Goal: Information Seeking & Learning: Find specific page/section

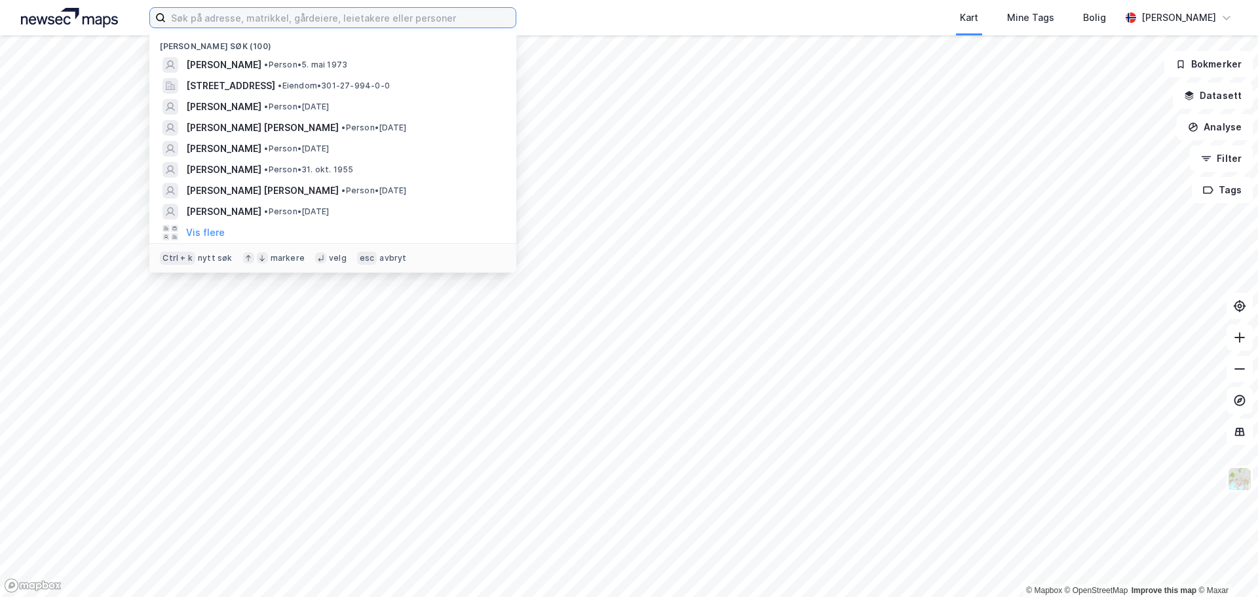
click at [381, 20] on input at bounding box center [341, 18] width 350 height 20
paste input "Liv-Torill Espeland"
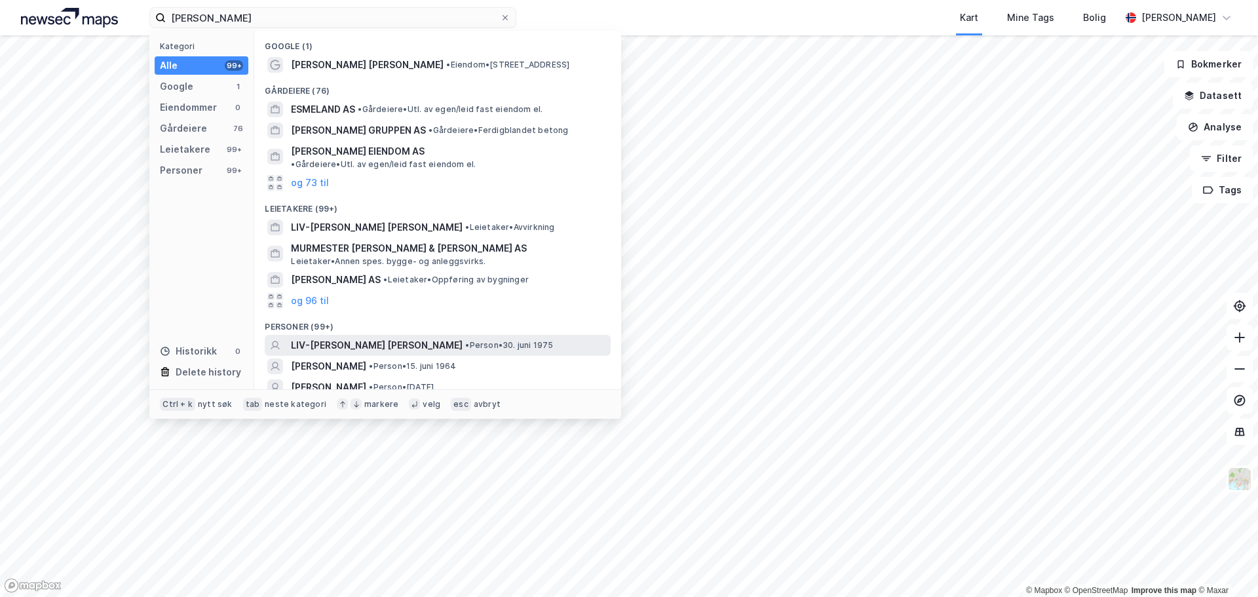
click at [325, 340] on span "LIV-[PERSON_NAME]" at bounding box center [377, 345] width 172 height 16
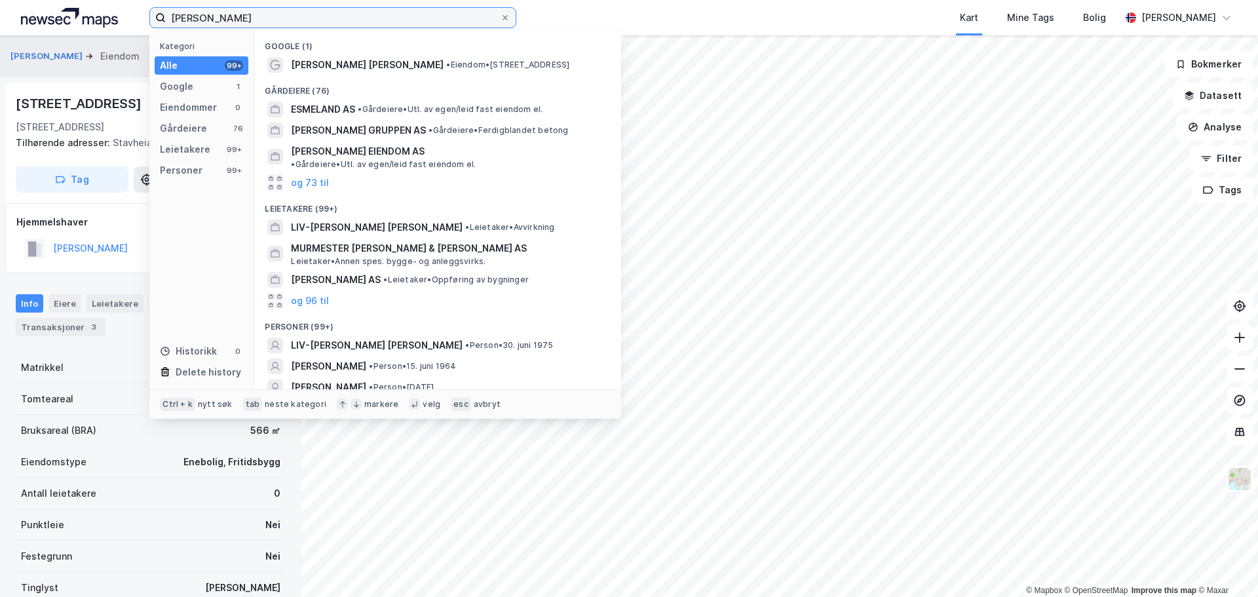
click at [305, 13] on input "Liv-Torill Espeland" at bounding box center [333, 18] width 334 height 20
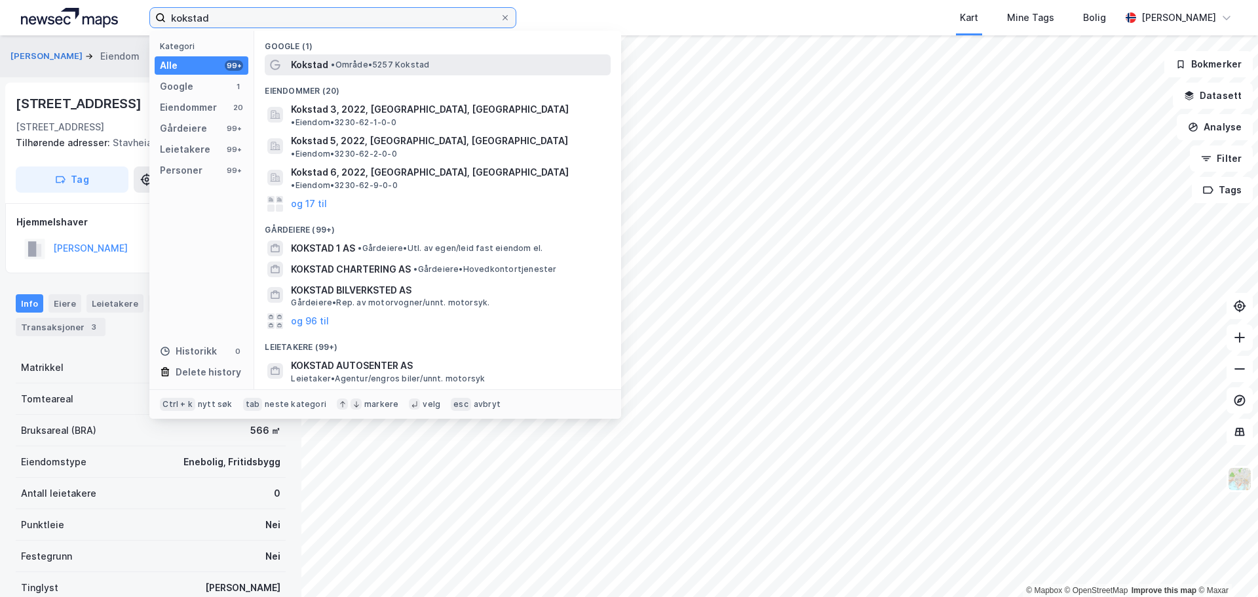
type input "kokstad"
click at [322, 59] on span "Kokstad" at bounding box center [309, 65] width 37 height 16
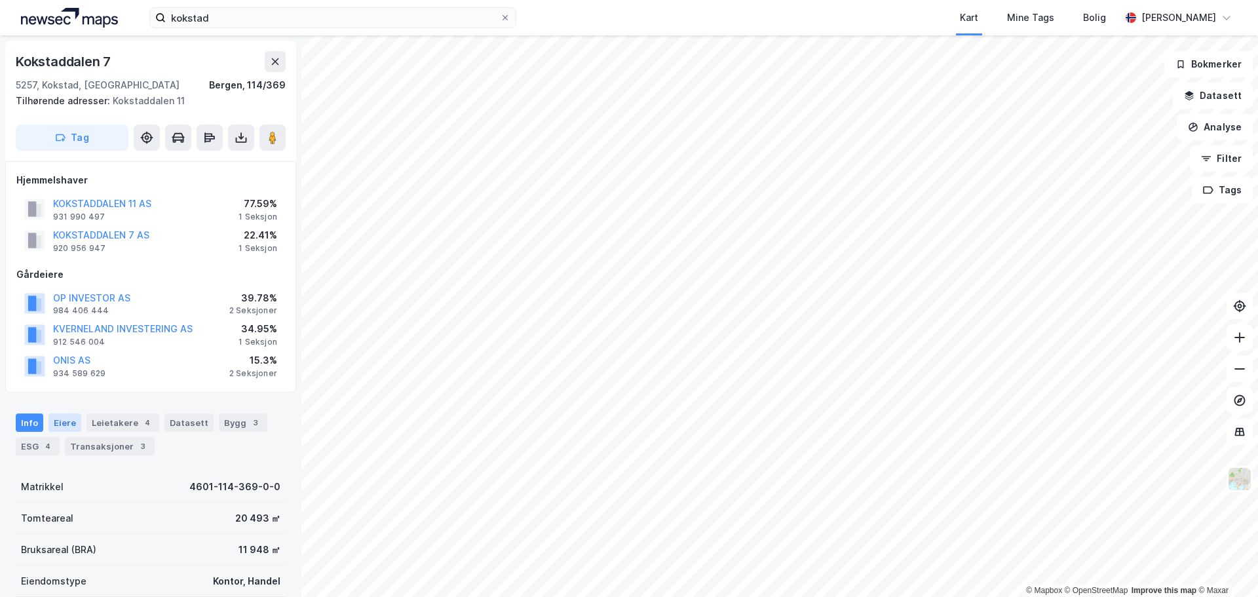
click at [69, 421] on div "Eiere" at bounding box center [64, 423] width 33 height 18
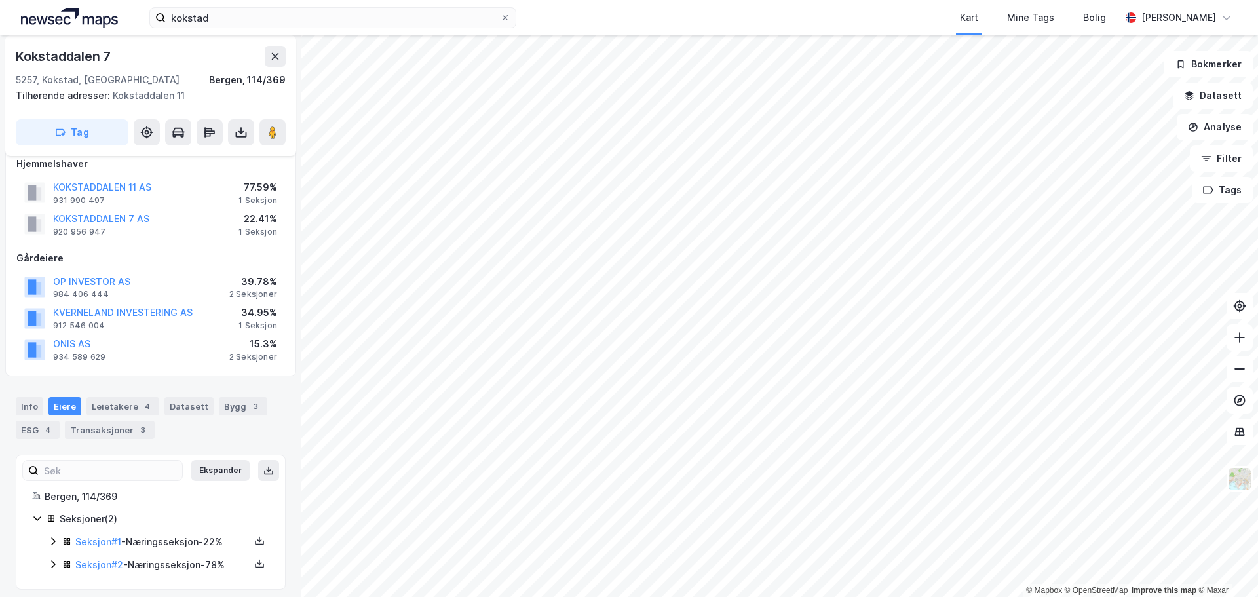
scroll to position [25, 0]
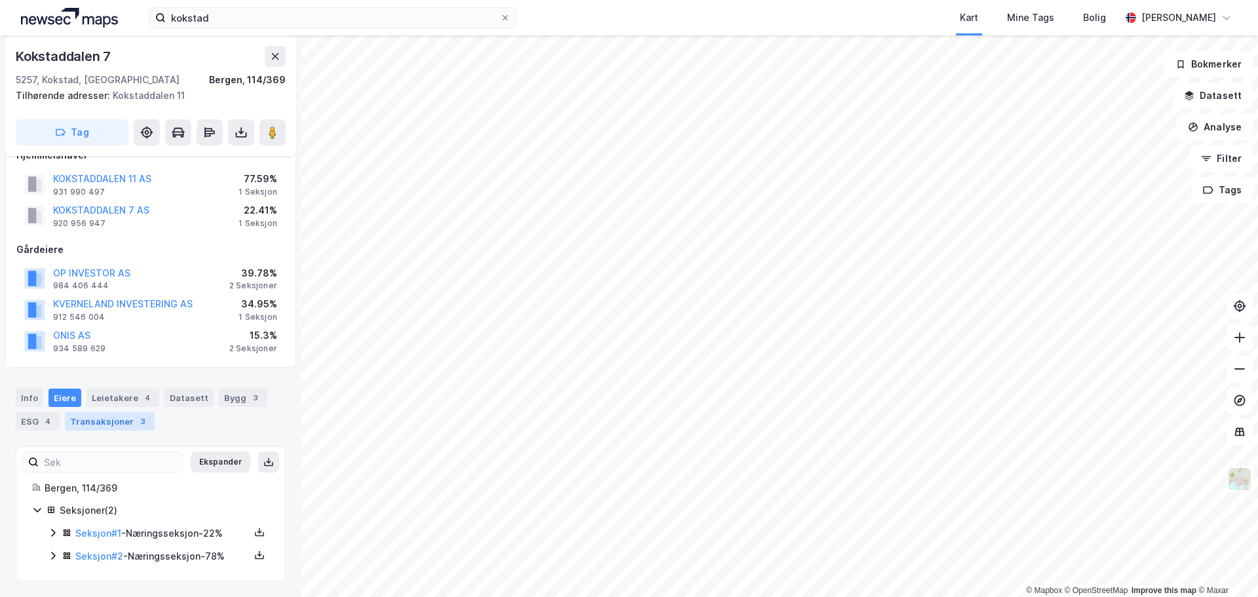
click at [125, 425] on div "Transaksjoner 3" at bounding box center [110, 421] width 90 height 18
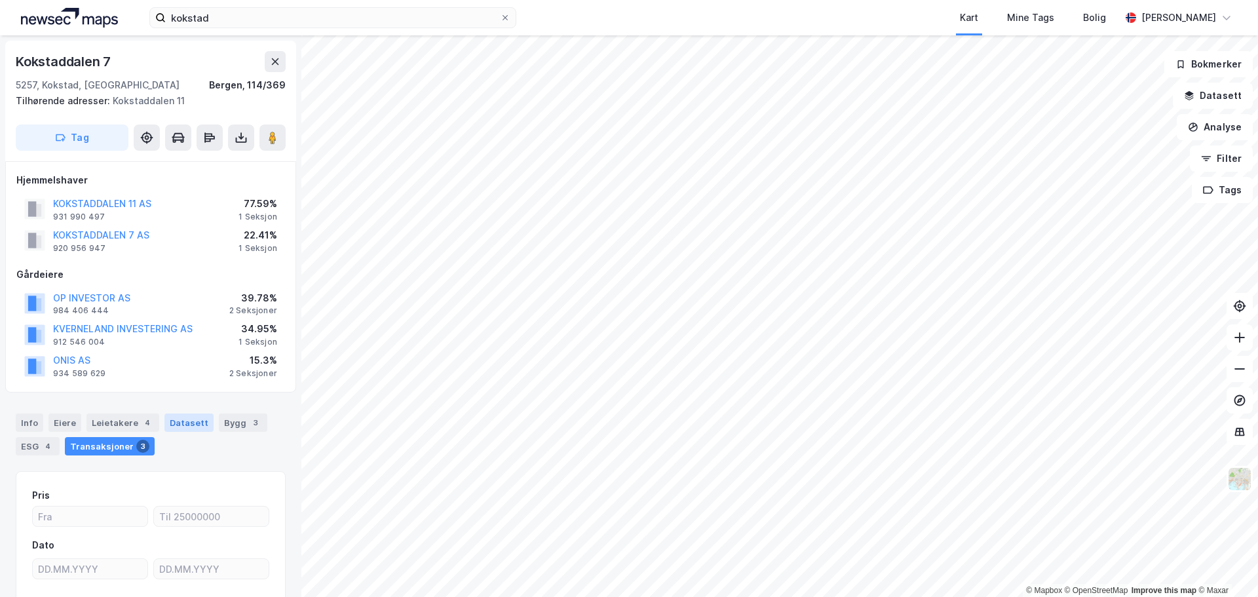
click at [182, 422] on div "Datasett" at bounding box center [188, 423] width 49 height 18
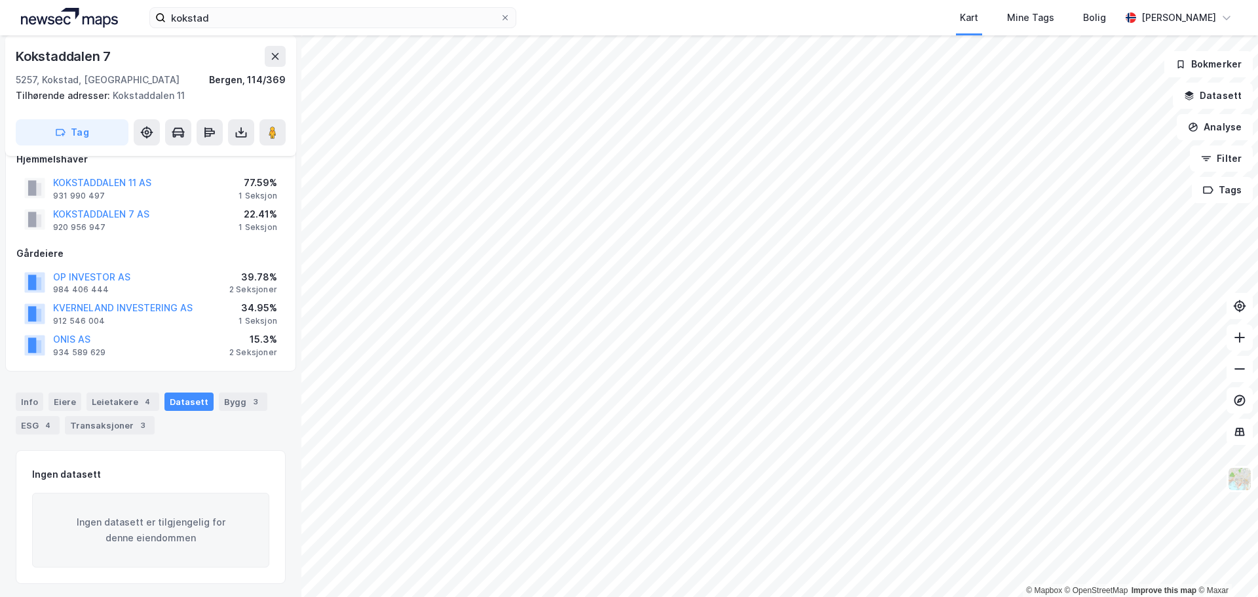
scroll to position [24, 0]
click at [1206, 160] on icon "button" at bounding box center [1206, 158] width 10 height 10
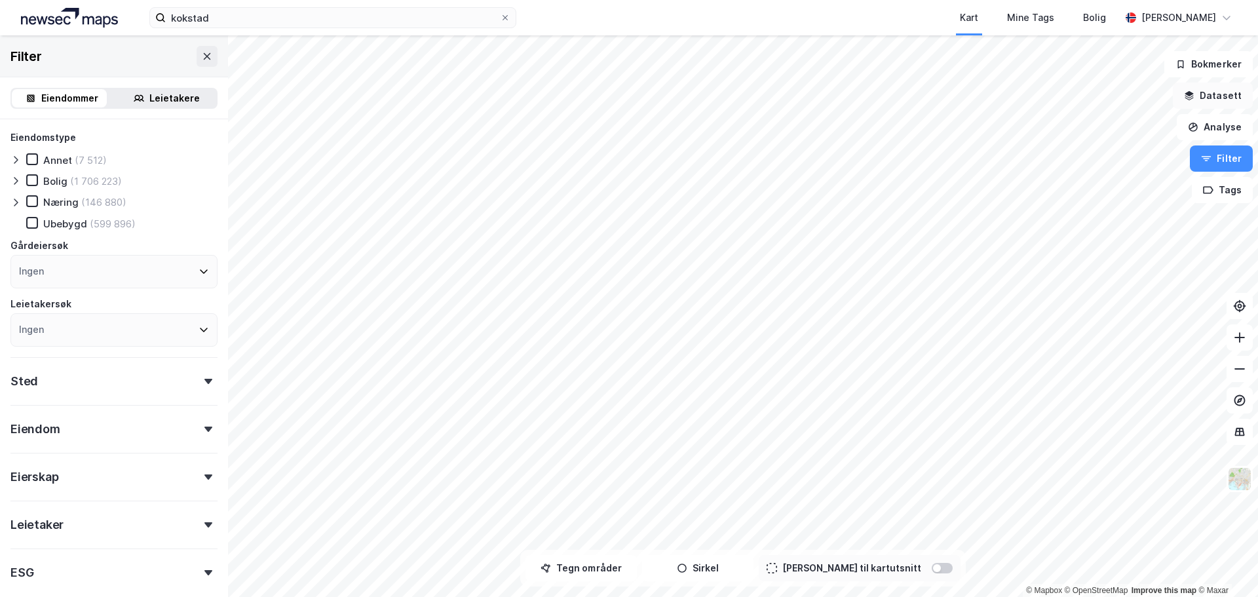
click at [1223, 94] on button "Datasett" at bounding box center [1213, 96] width 80 height 26
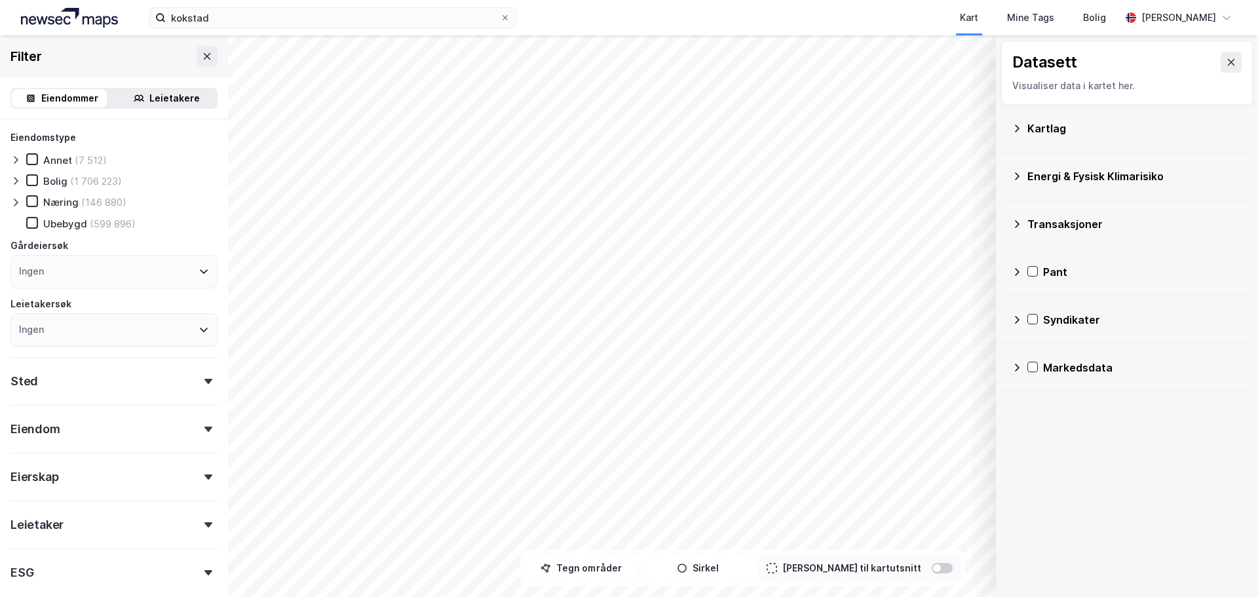
click at [1027, 233] on div "Transaksjoner" at bounding box center [1127, 223] width 231 height 31
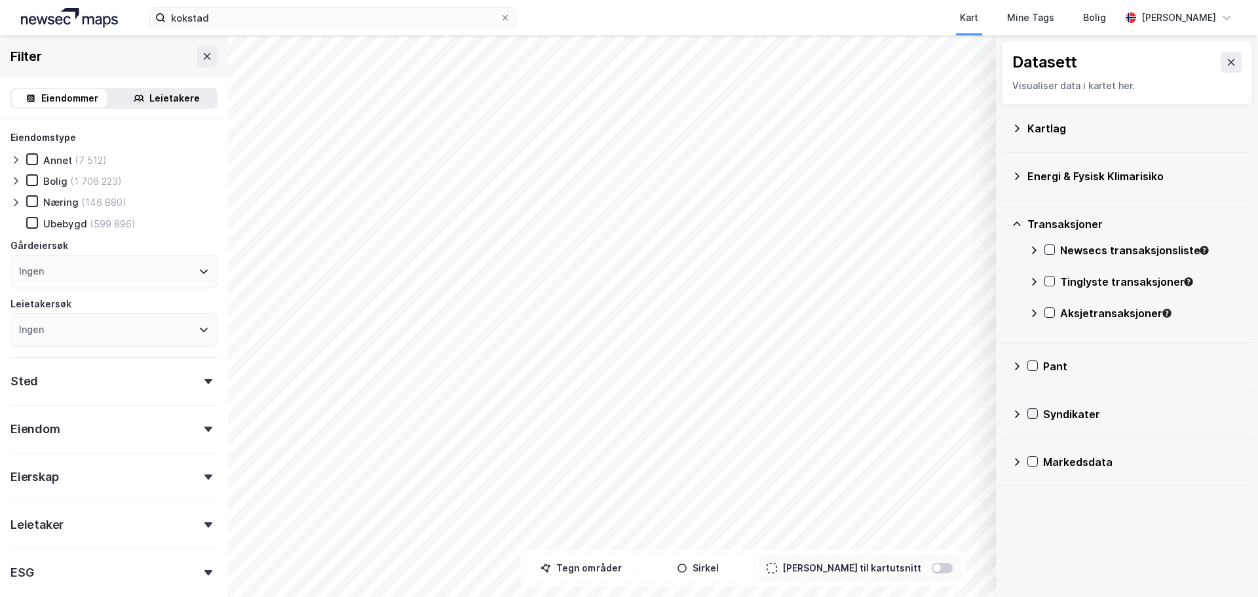
click at [1033, 415] on icon at bounding box center [1032, 414] width 7 height 5
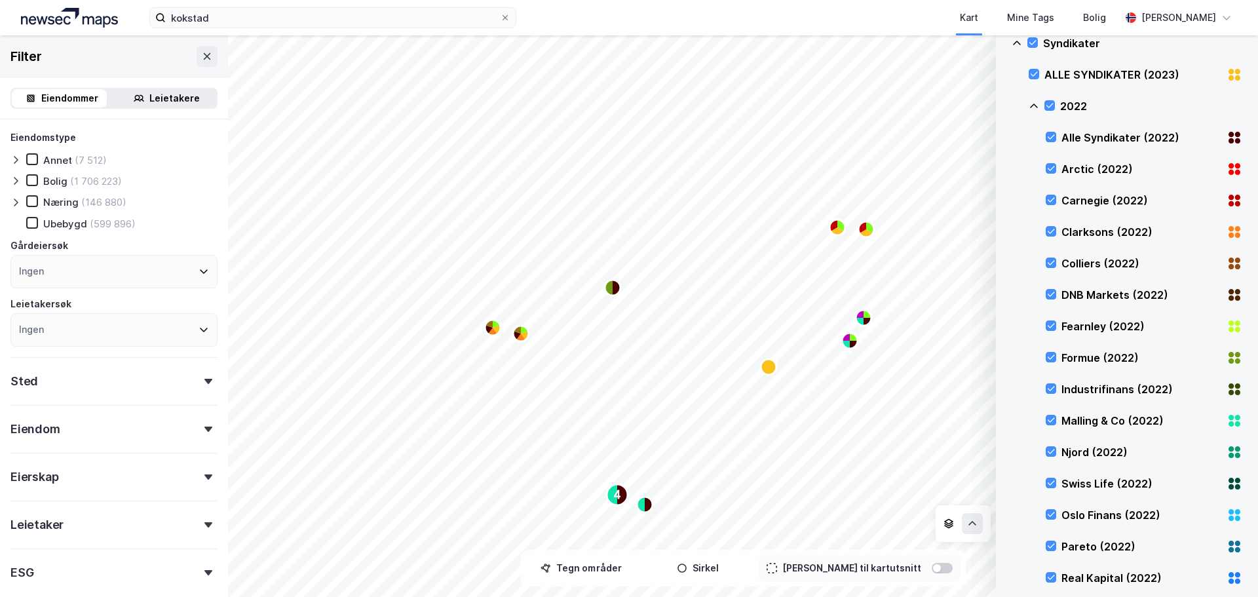
scroll to position [393, 0]
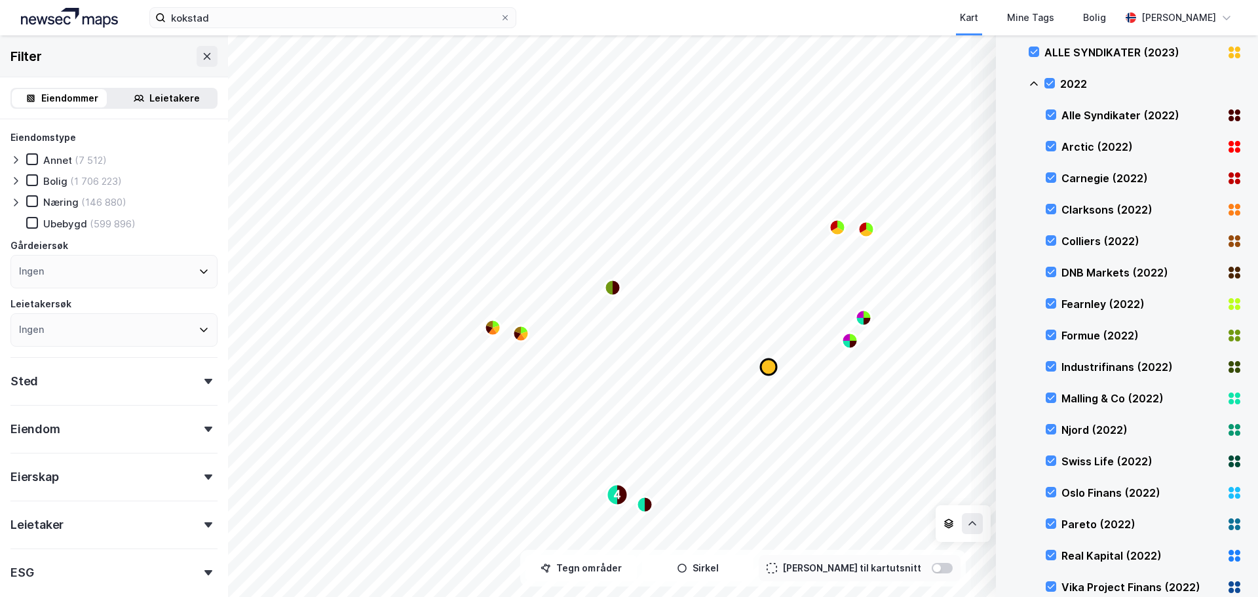
click at [765, 373] on icon "Map marker" at bounding box center [769, 367] width 16 height 16
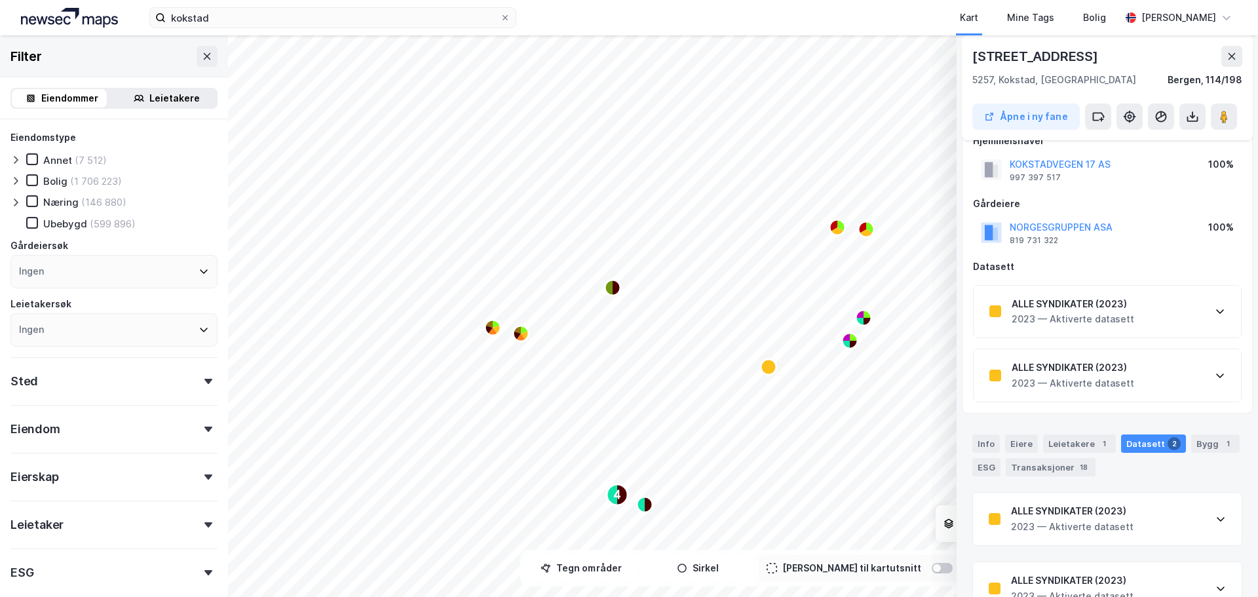
scroll to position [0, 0]
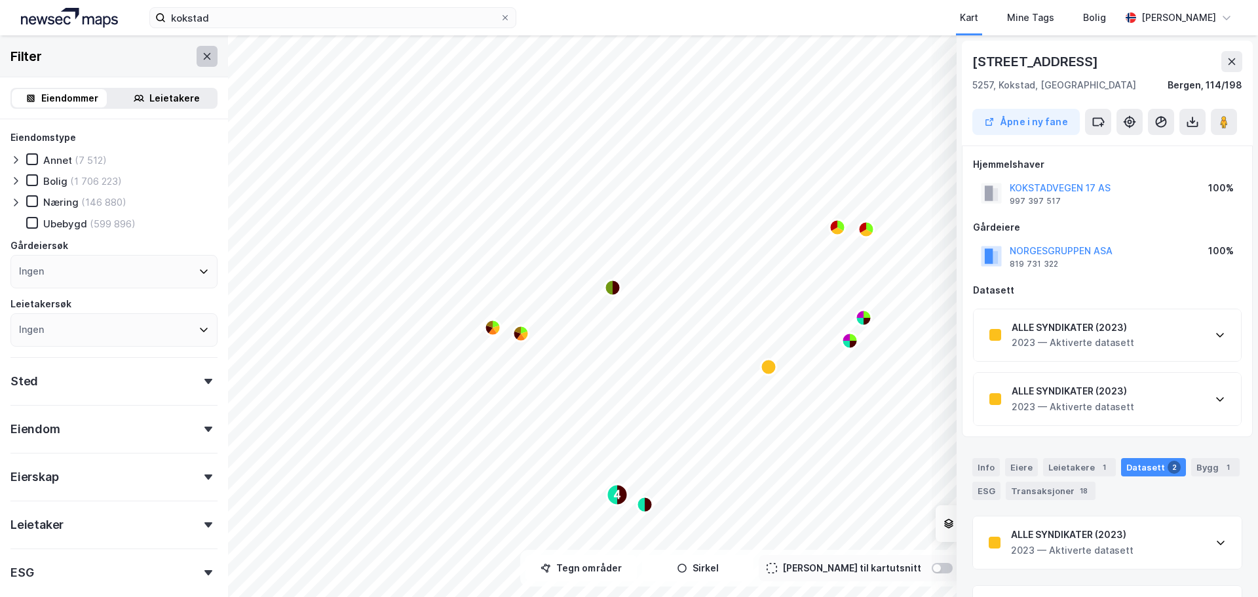
click at [204, 57] on icon at bounding box center [207, 55] width 7 height 7
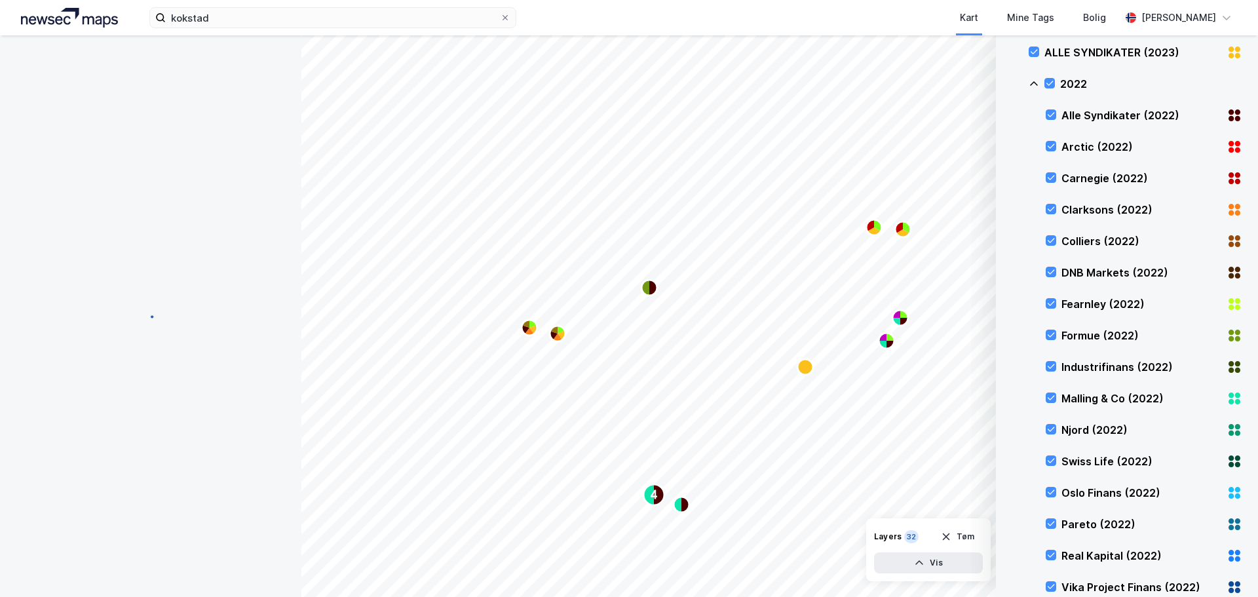
scroll to position [1, 0]
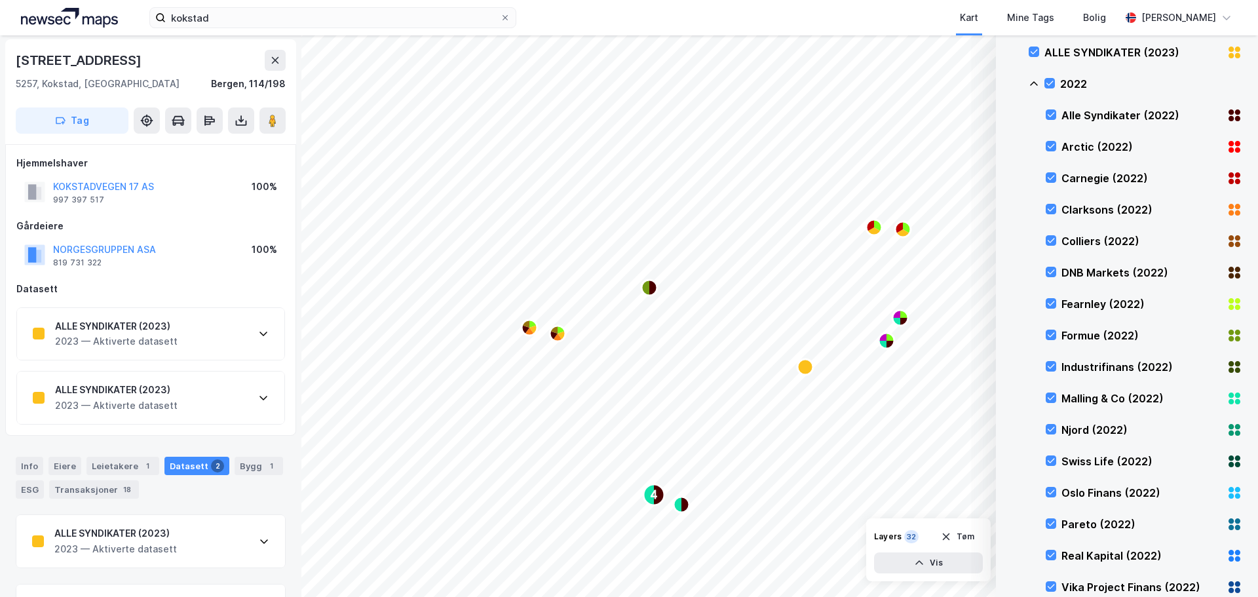
click at [242, 340] on div "ALLE SYNDIKATER (2023) 2023 — Aktiverte datasett" at bounding box center [150, 334] width 267 height 52
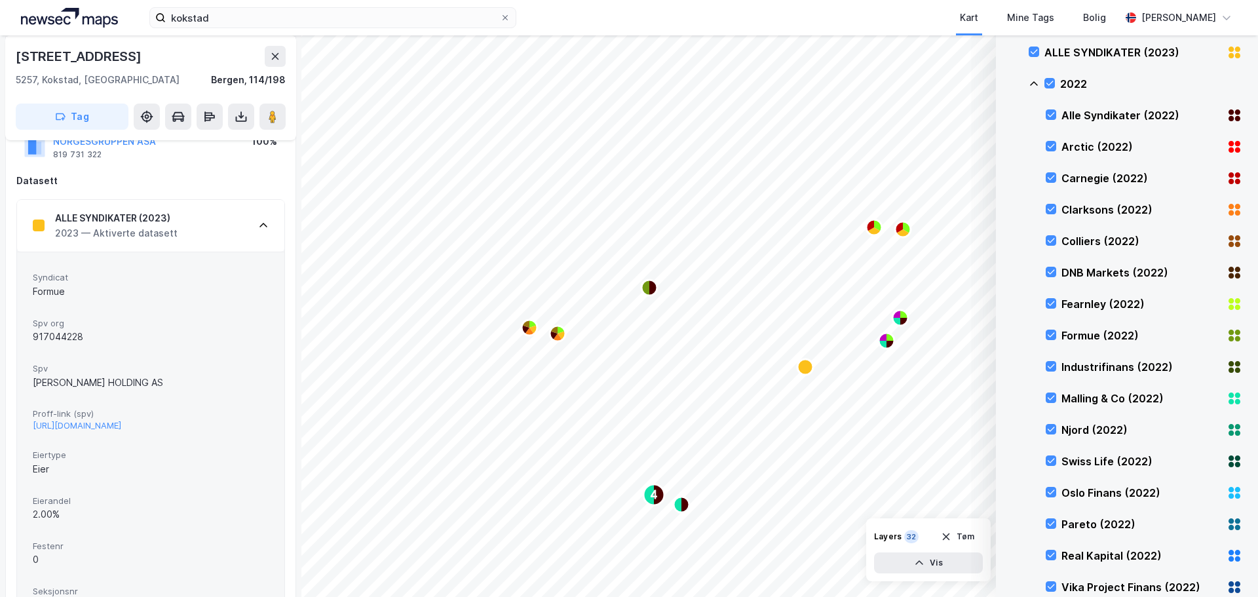
scroll to position [132, 0]
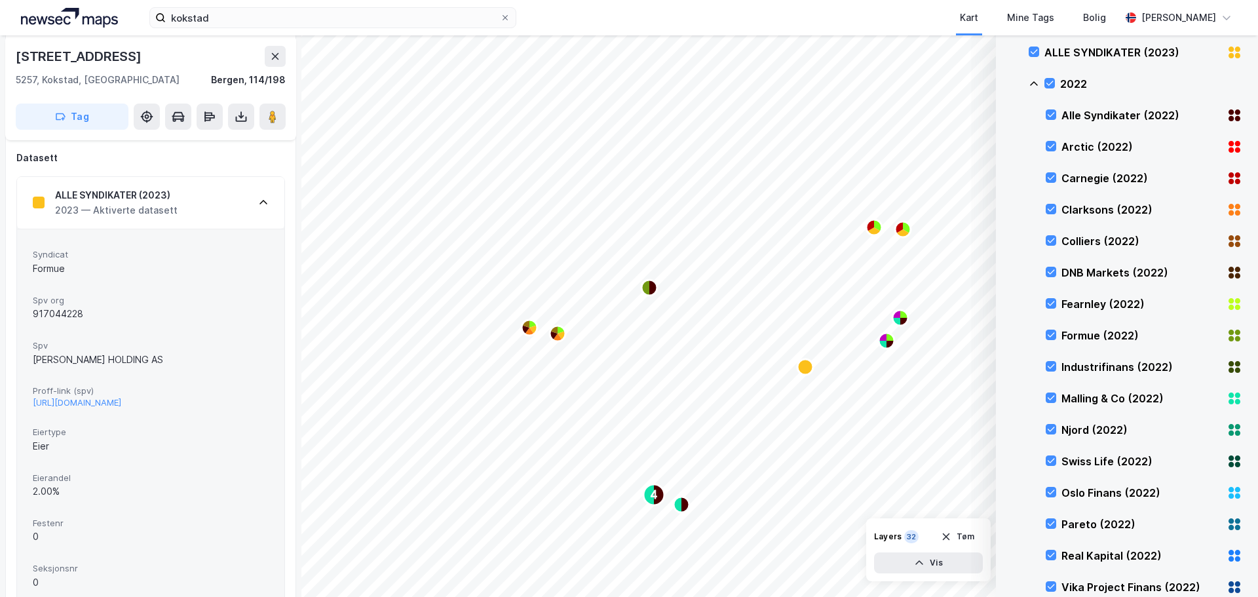
click at [136, 360] on div "BETTINA BURUD HOLDING AS" at bounding box center [151, 360] width 236 height 16
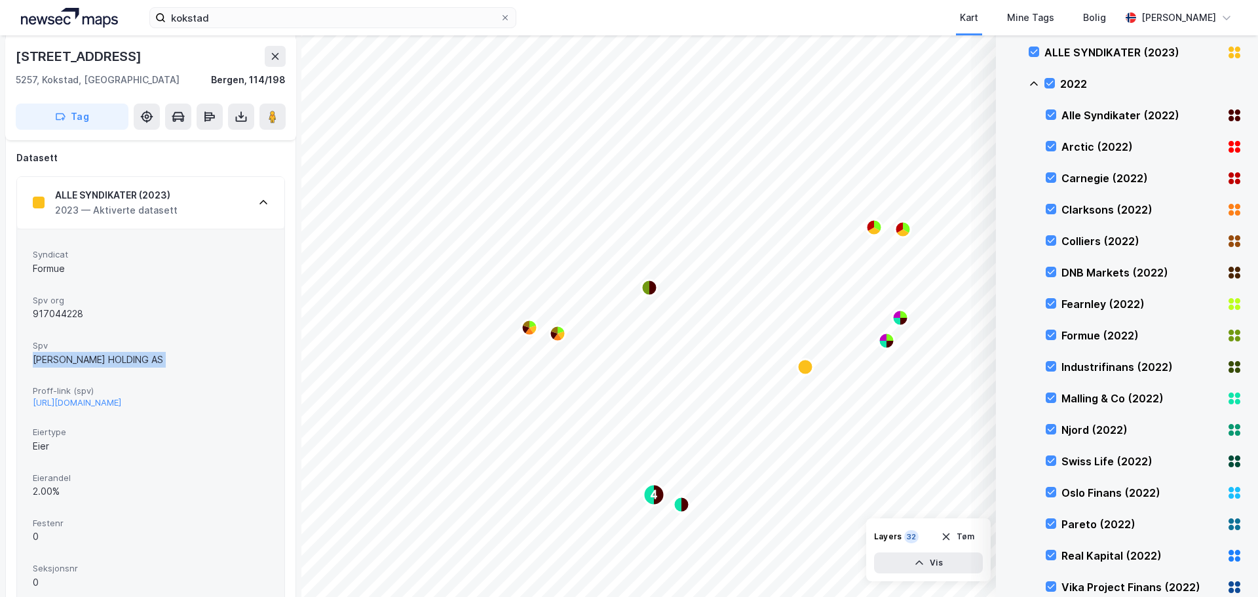
click at [136, 360] on div "BETTINA BURUD HOLDING AS" at bounding box center [151, 360] width 236 height 16
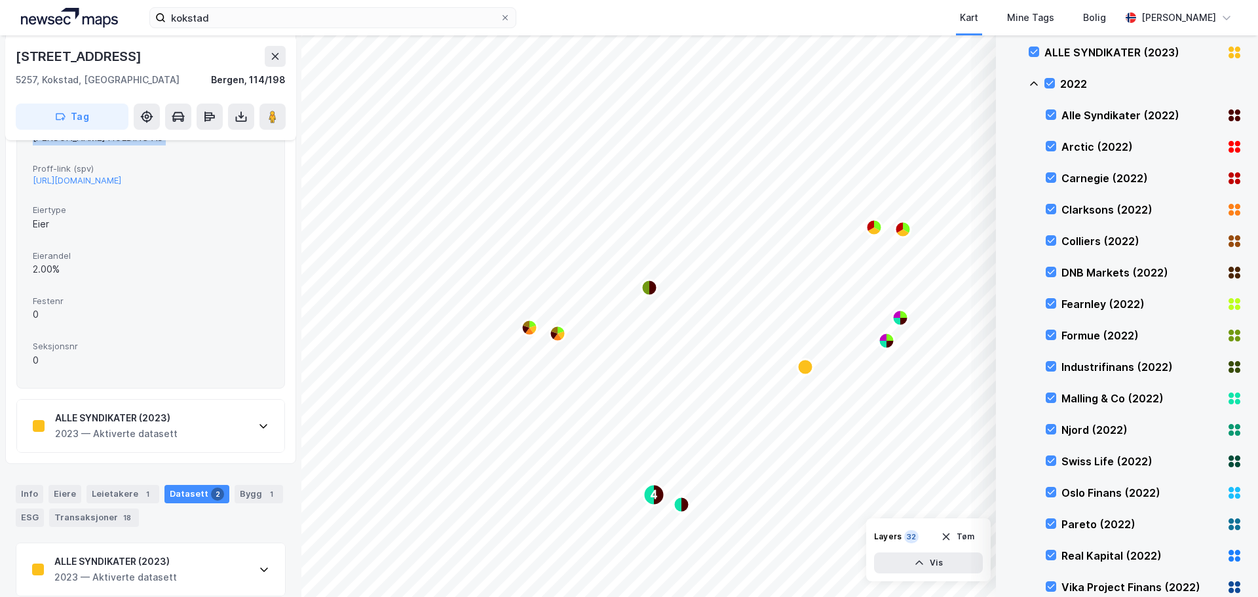
scroll to position [394, 0]
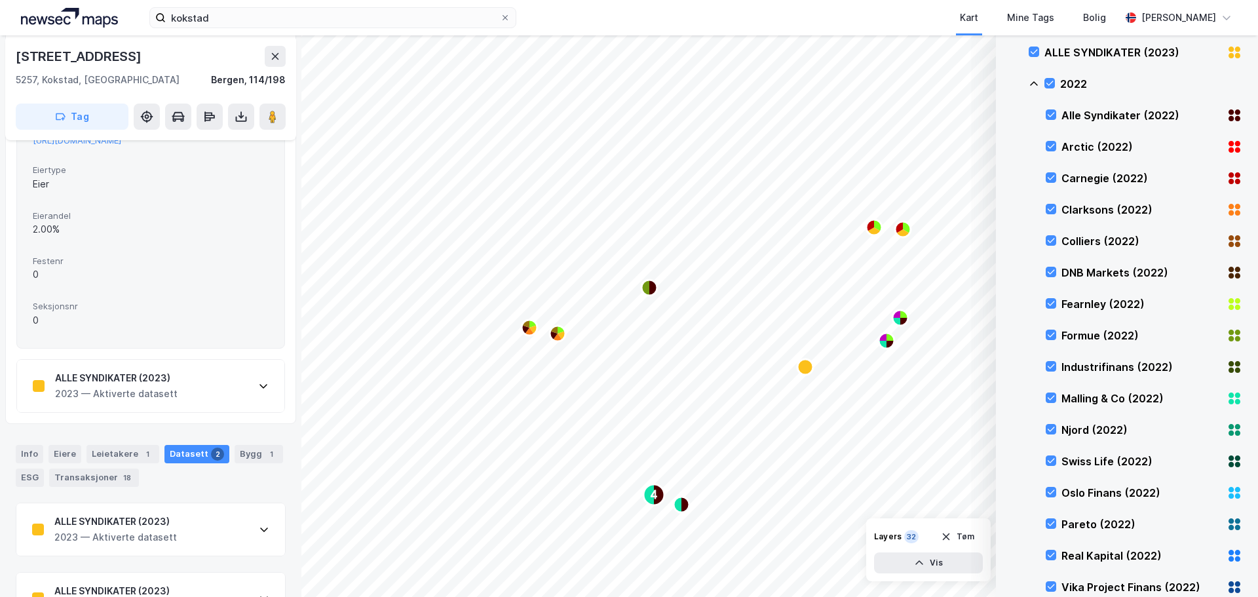
click at [149, 396] on div "2023 — Aktiverte datasett" at bounding box center [116, 394] width 123 height 16
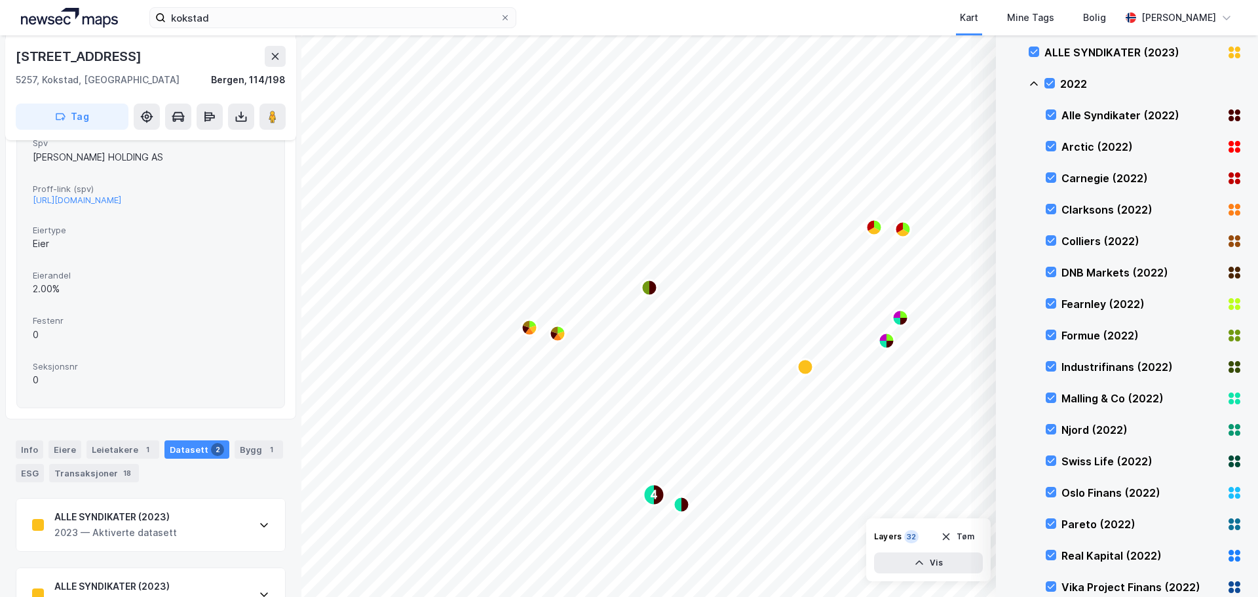
scroll to position [820, 0]
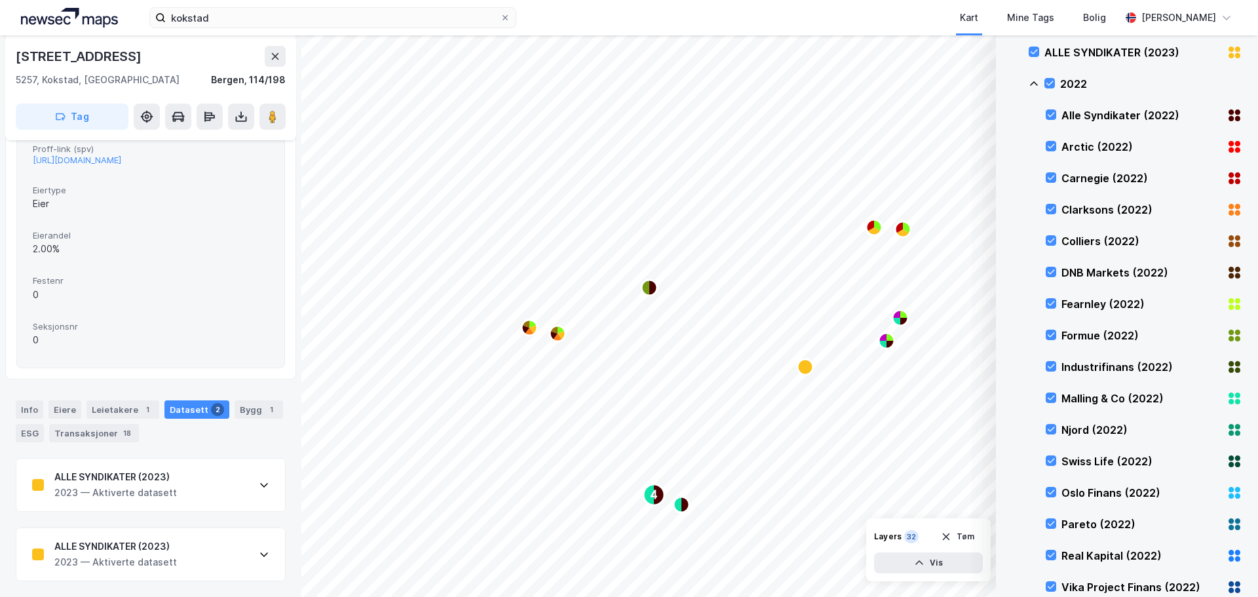
click at [182, 550] on div "ALLE SYNDIKATER (2023) 2023 — Aktiverte datasett" at bounding box center [150, 554] width 269 height 52
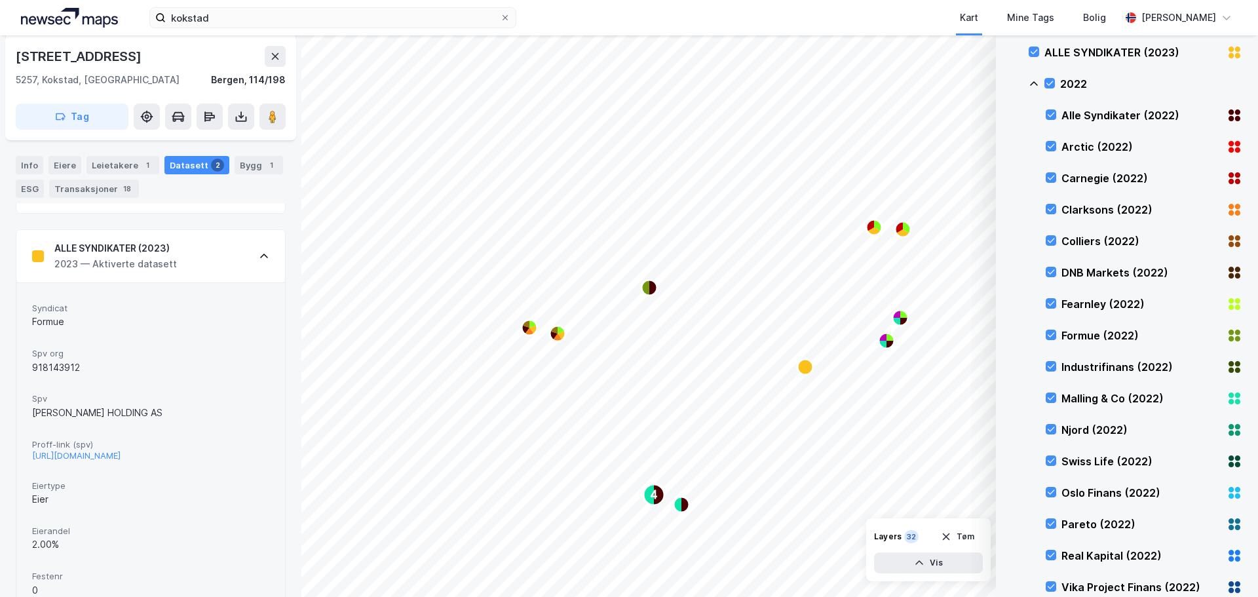
scroll to position [1147, 0]
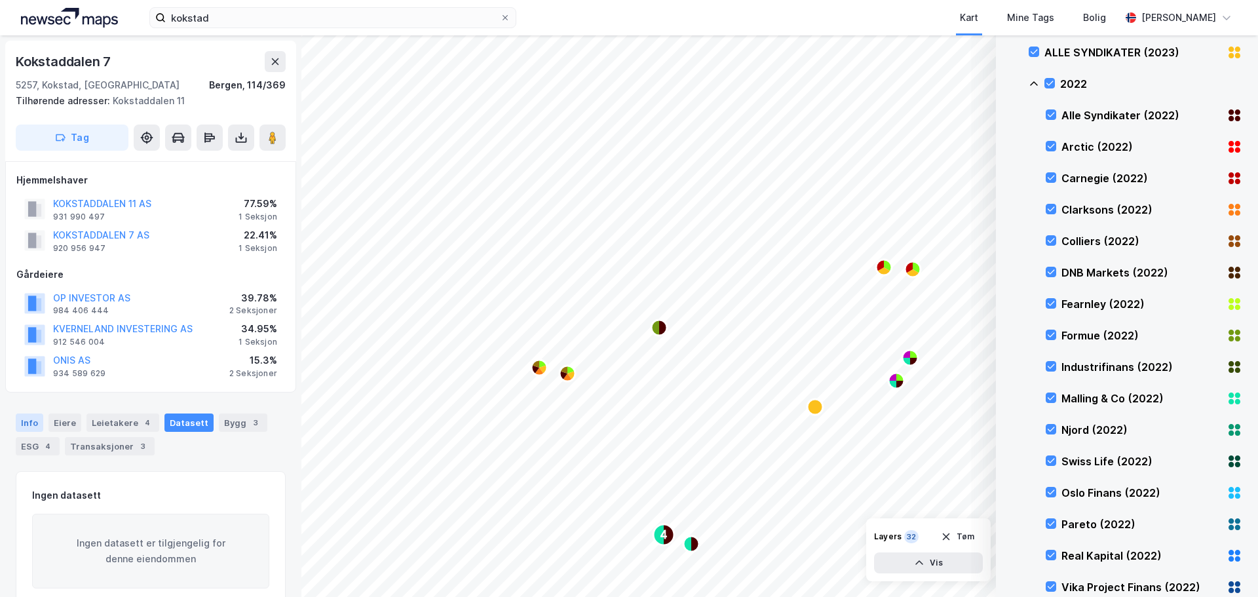
click at [26, 420] on div "Info" at bounding box center [30, 423] width 28 height 18
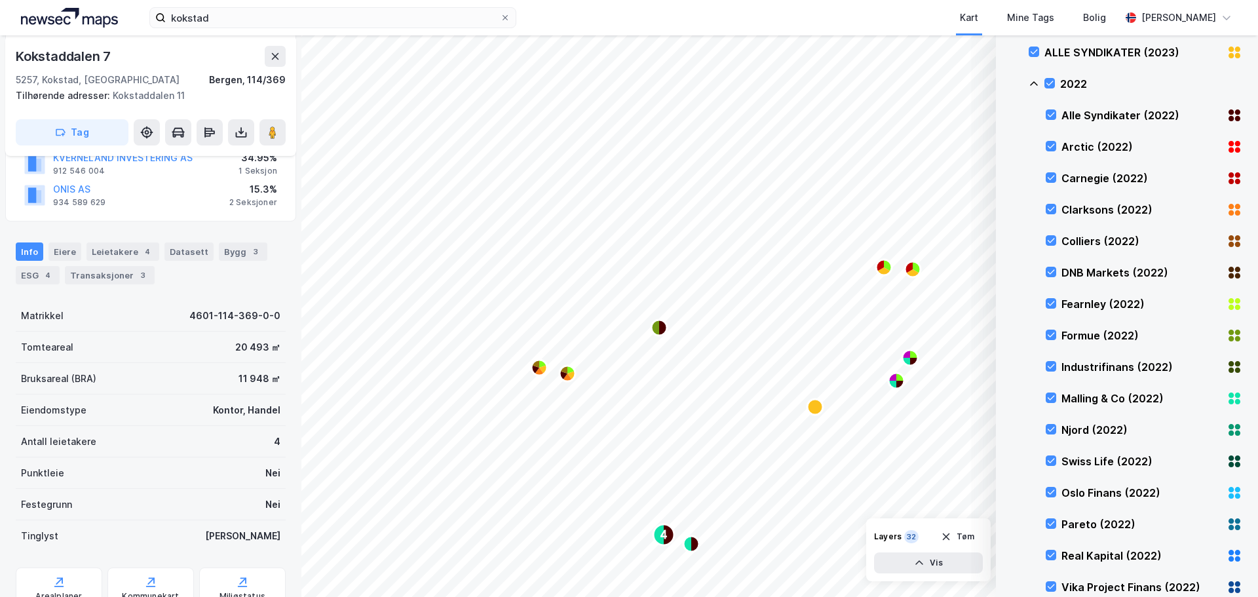
scroll to position [131, 0]
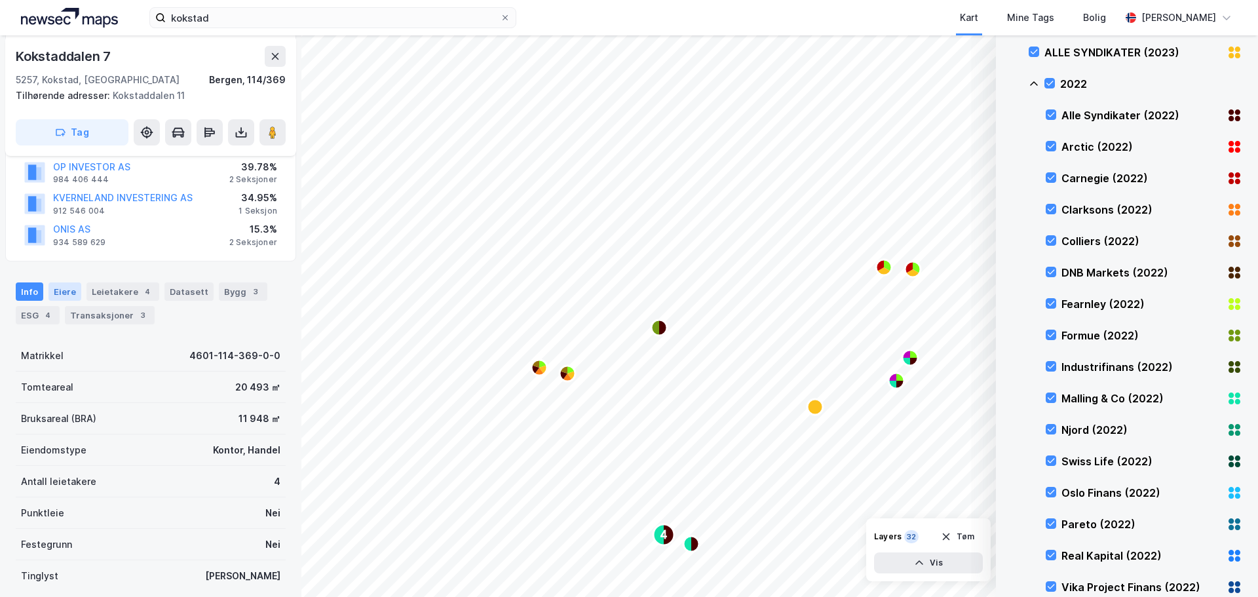
click at [69, 294] on div "Eiere" at bounding box center [64, 291] width 33 height 18
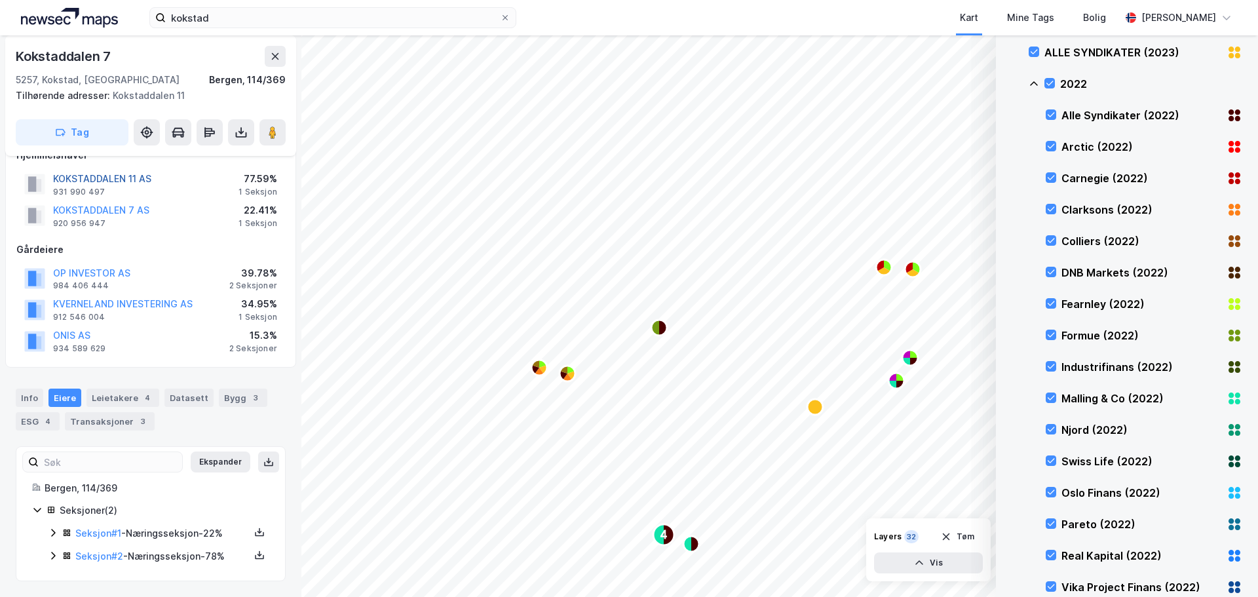
click at [0, 0] on button "KOKSTADDALEN 11 AS" at bounding box center [0, 0] width 0 height 0
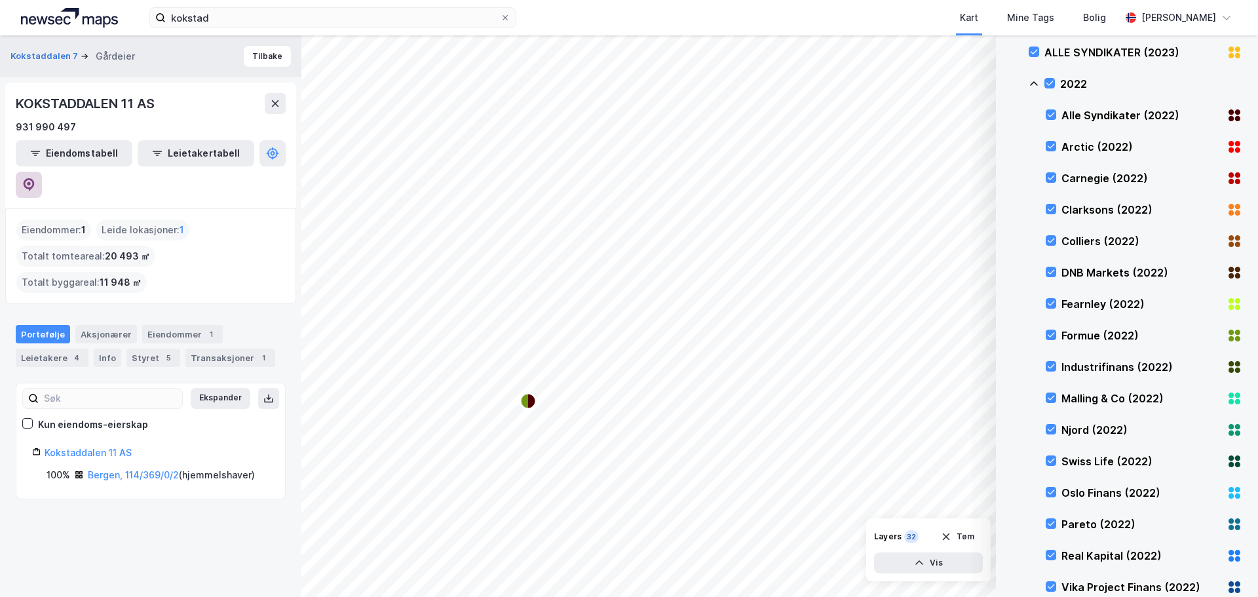
click at [35, 178] on icon at bounding box center [29, 184] width 11 height 13
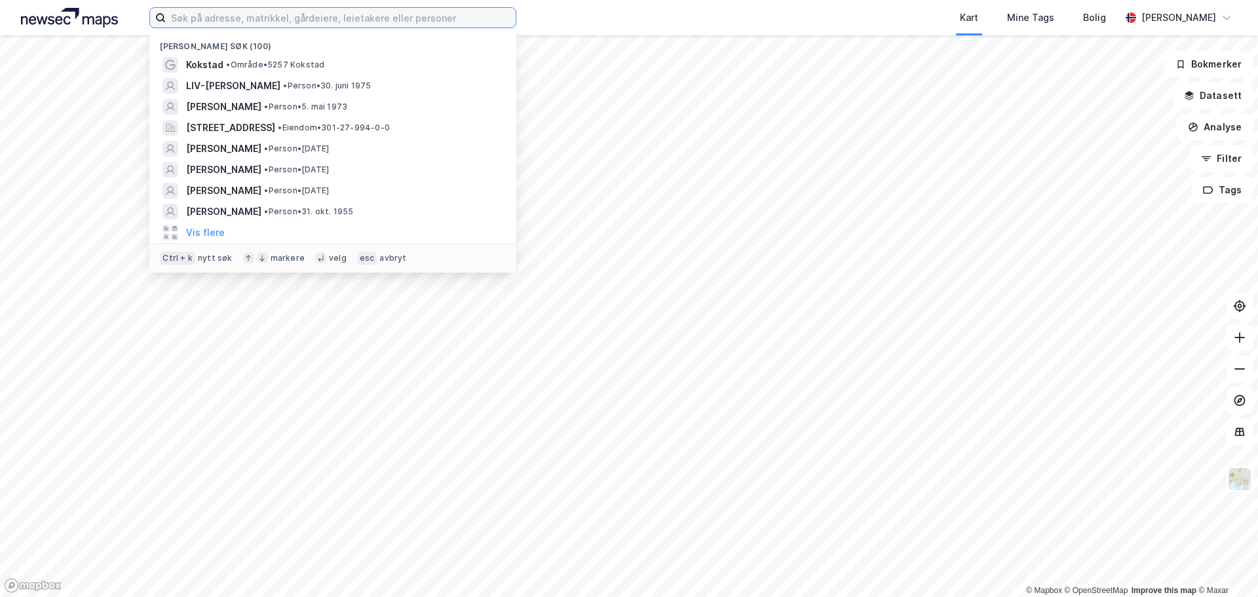
click at [310, 15] on input at bounding box center [341, 18] width 350 height 20
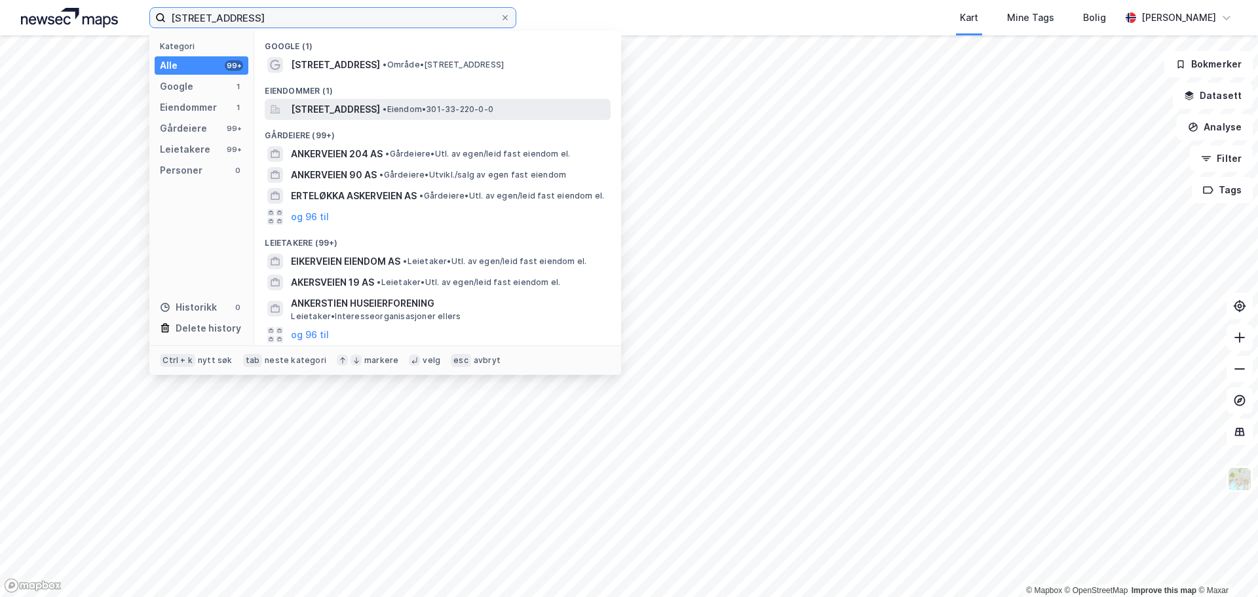
type input "[STREET_ADDRESS]"
click at [348, 115] on span "[STREET_ADDRESS]" at bounding box center [335, 110] width 89 height 16
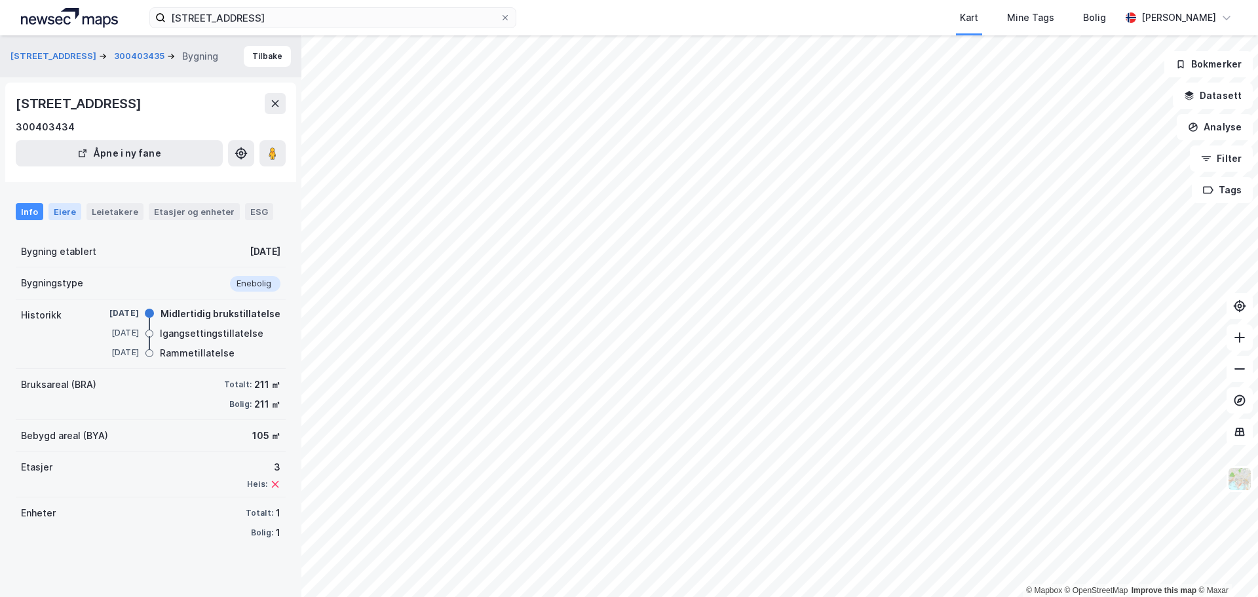
click at [69, 216] on div "Eiere" at bounding box center [64, 211] width 33 height 17
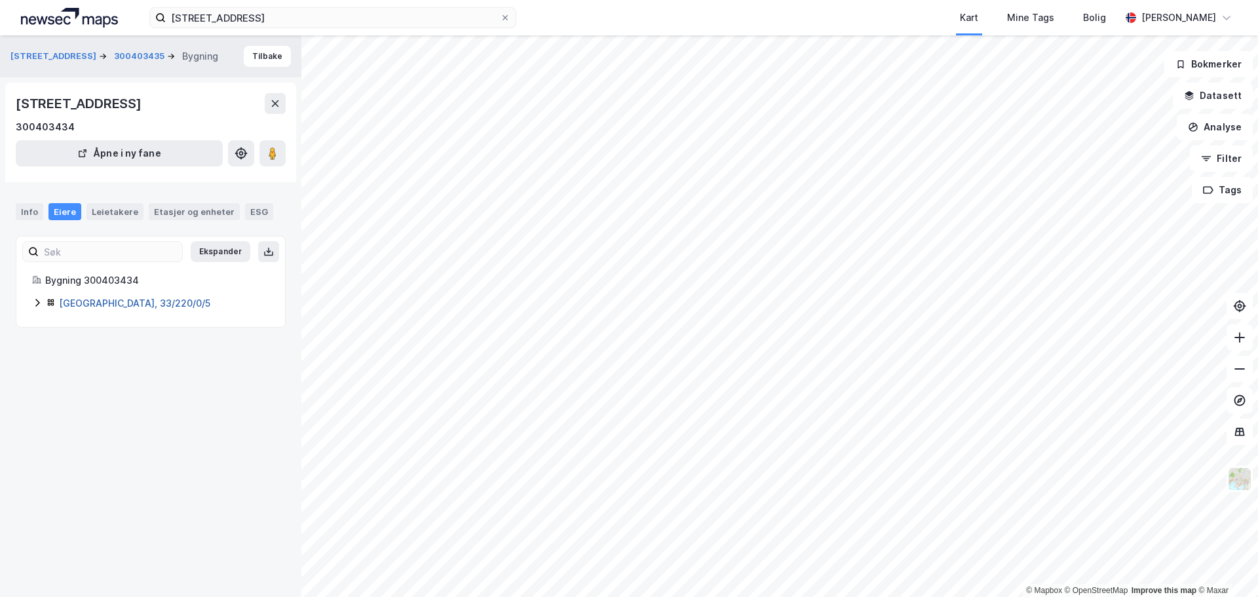
click at [106, 307] on link "[GEOGRAPHIC_DATA], 33/220/0/5" at bounding box center [134, 303] width 151 height 11
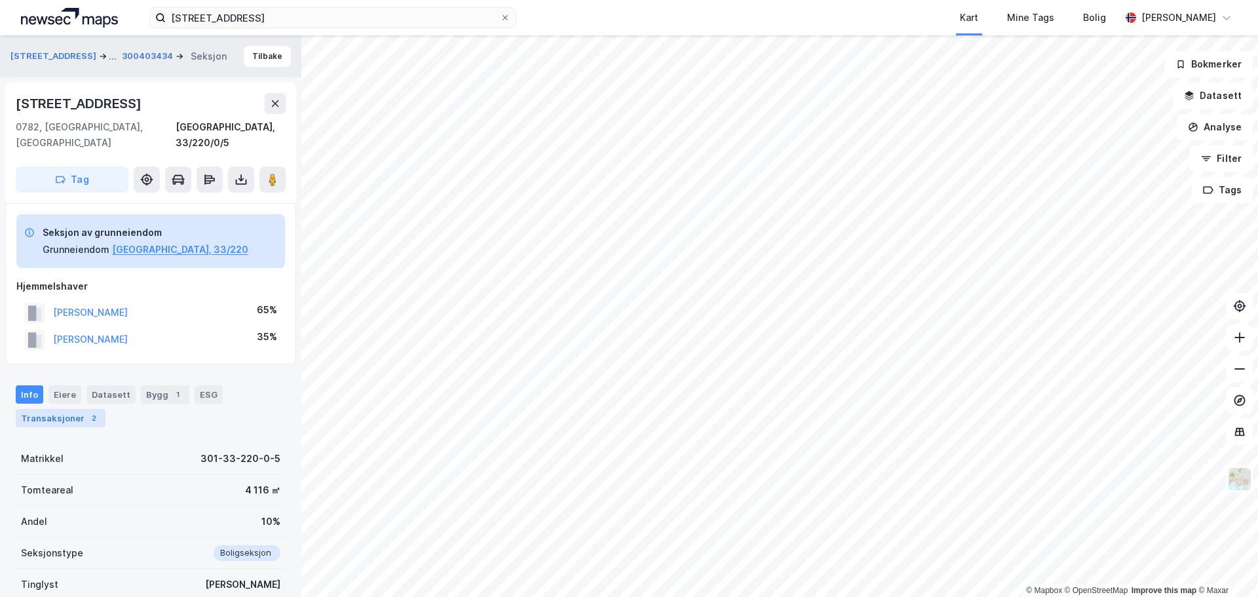
click at [69, 409] on div "Transaksjoner 2" at bounding box center [61, 418] width 90 height 18
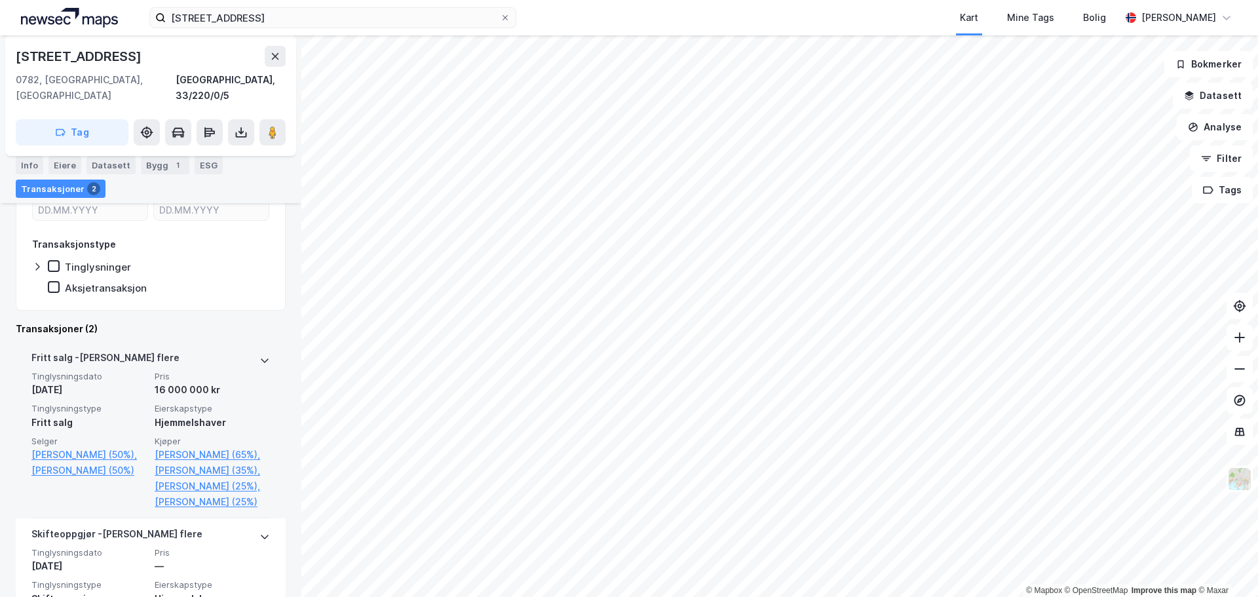
scroll to position [328, 0]
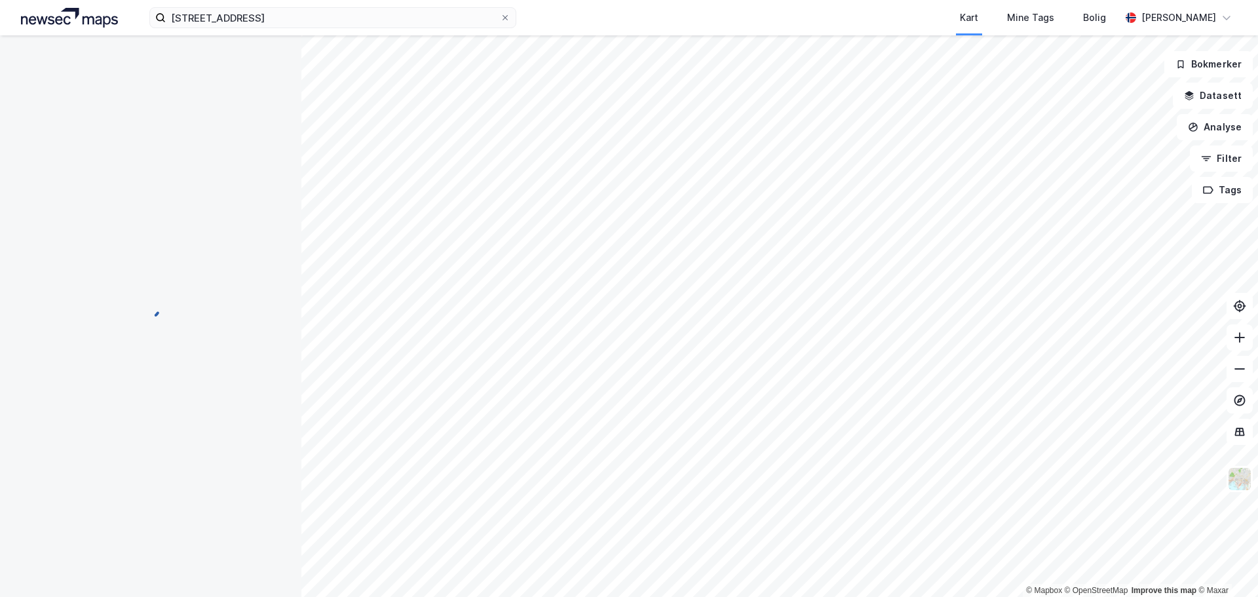
scroll to position [67, 0]
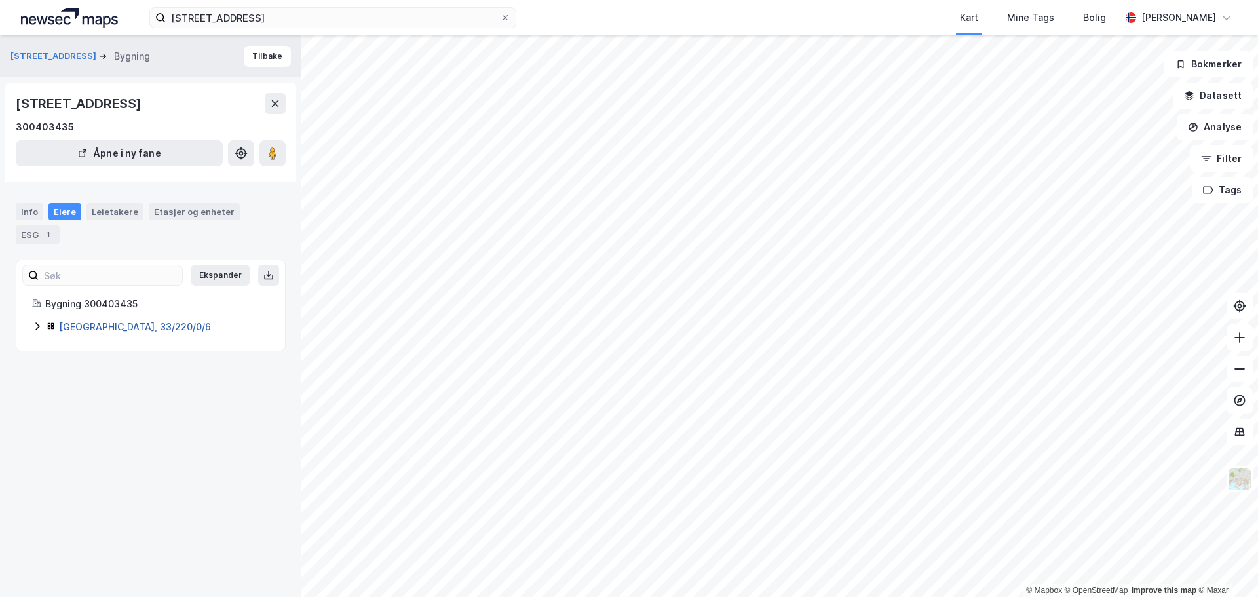
click at [75, 327] on link "[GEOGRAPHIC_DATA], 33/220/0/6" at bounding box center [135, 326] width 152 height 11
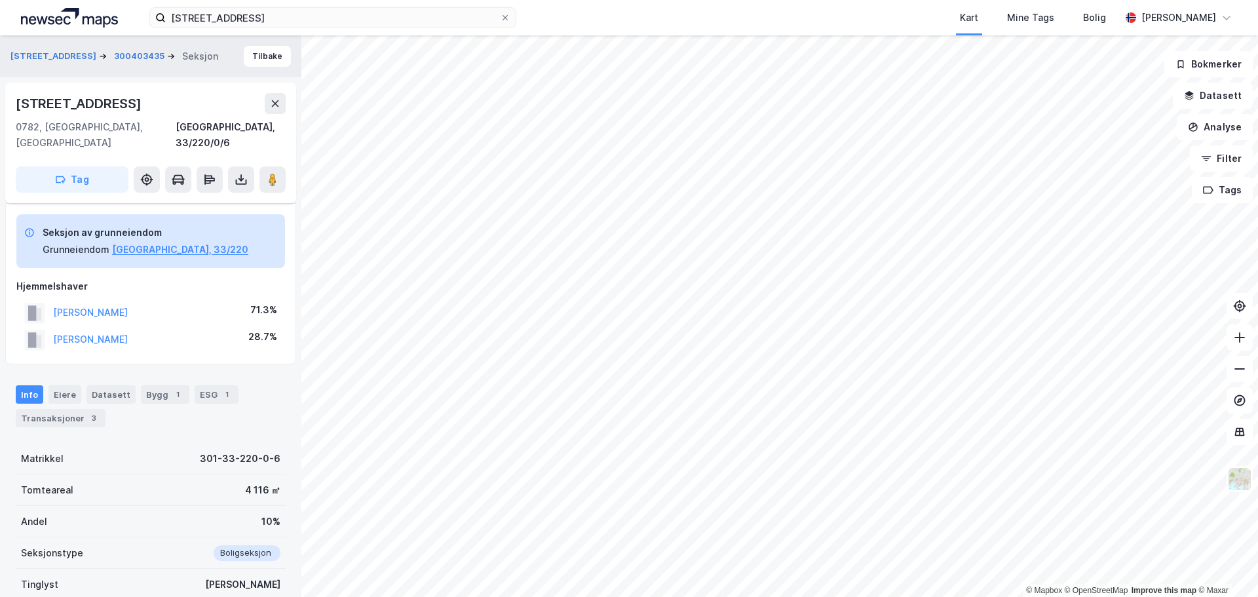
scroll to position [67, 0]
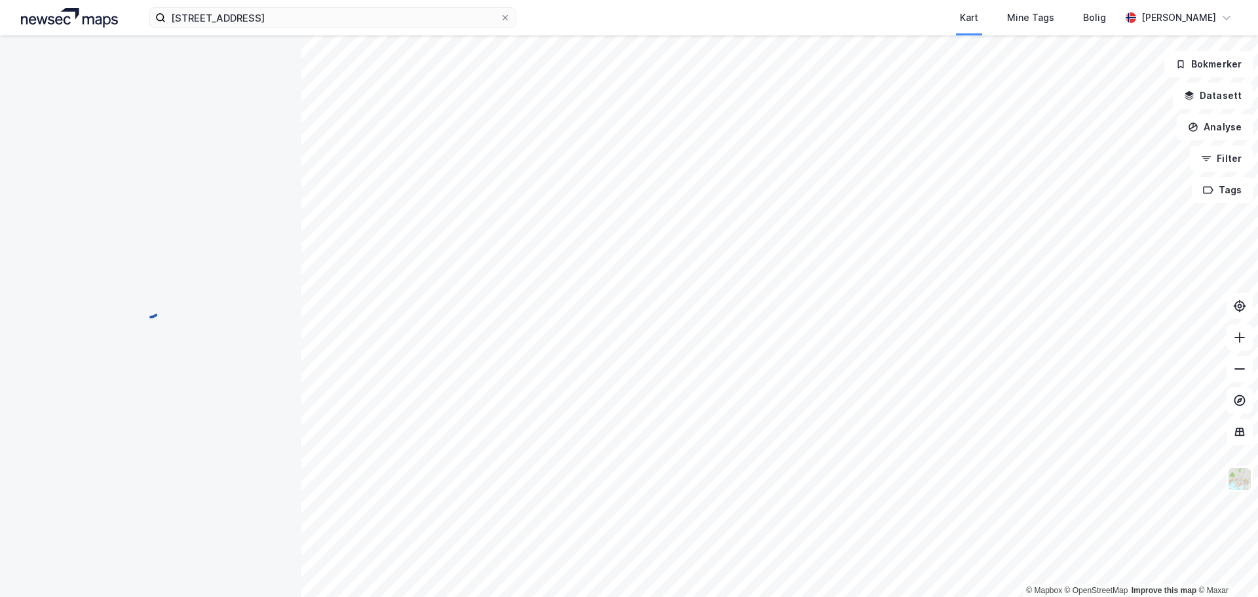
scroll to position [67, 0]
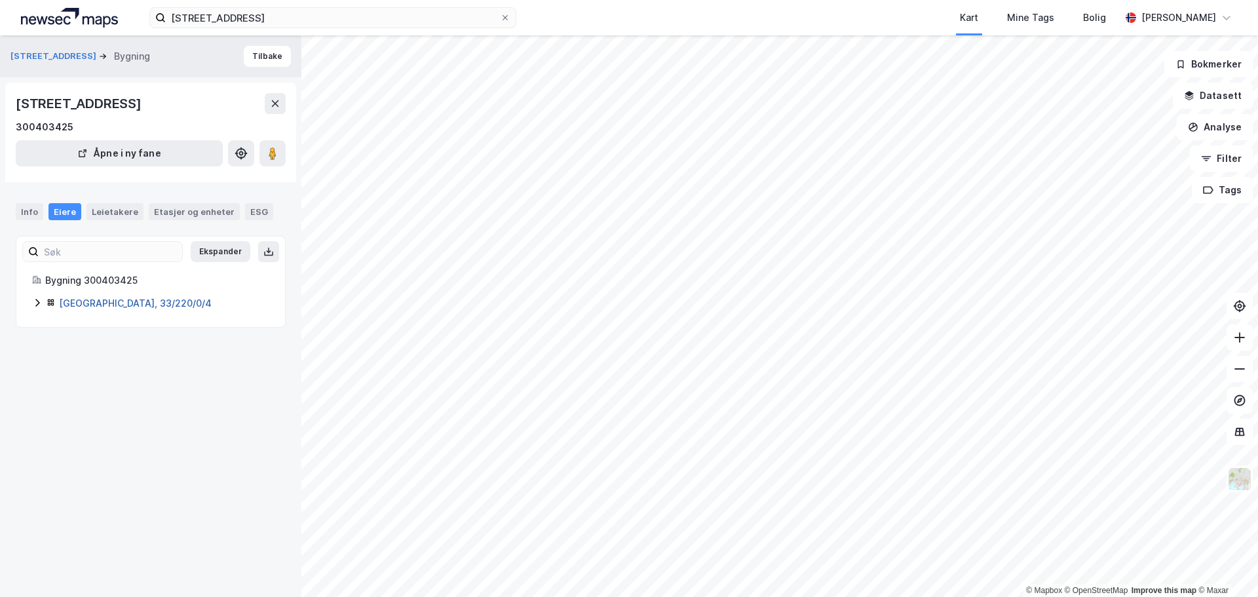
click at [76, 299] on link "[GEOGRAPHIC_DATA], 33/220/0/4" at bounding box center [135, 303] width 153 height 11
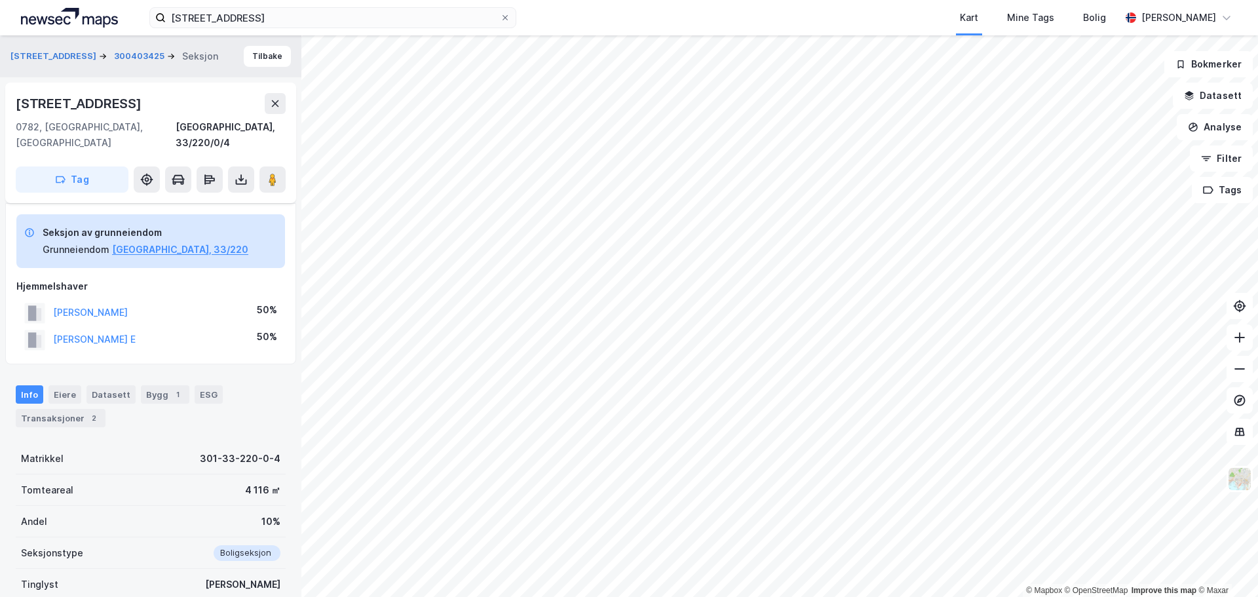
scroll to position [67, 0]
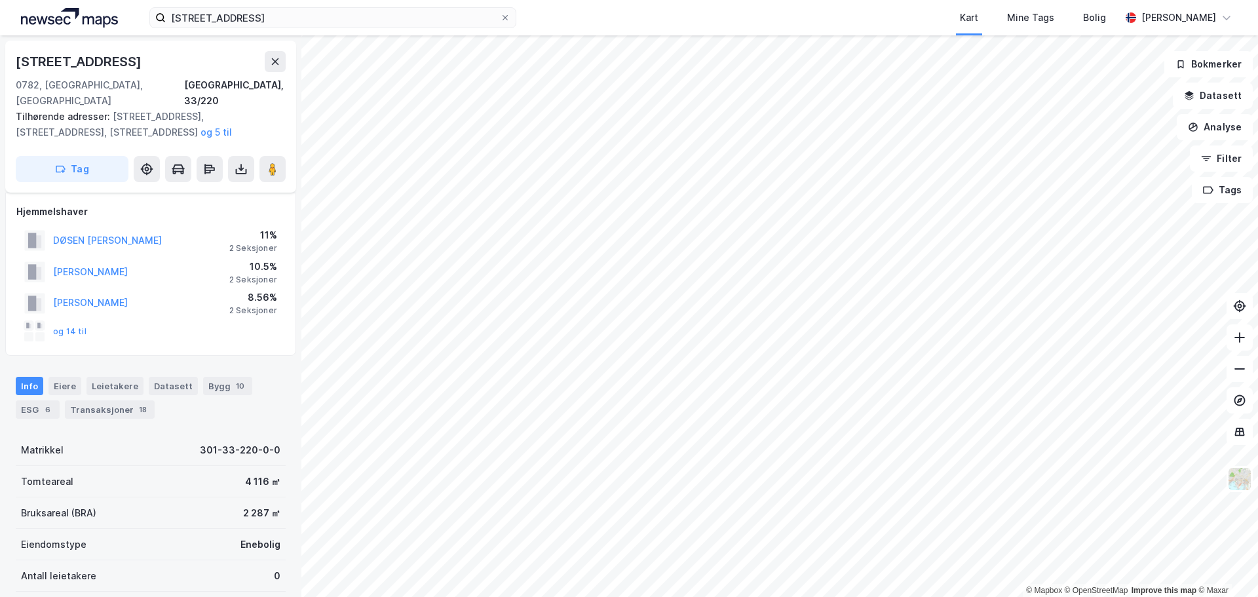
scroll to position [67, 0]
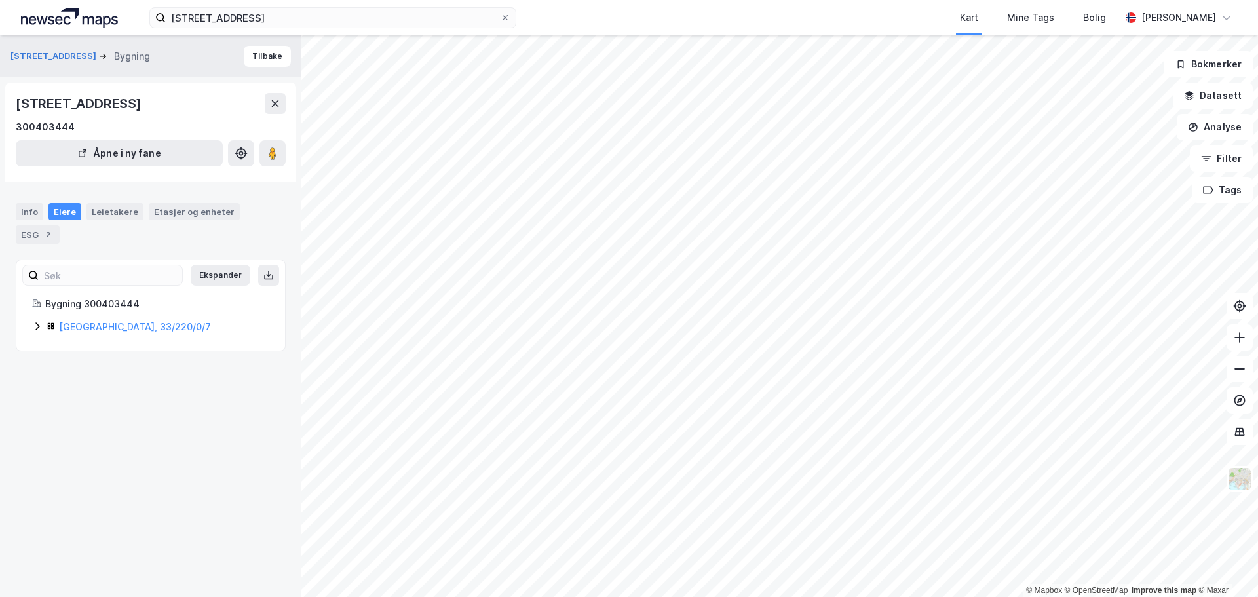
click at [106, 320] on div "[GEOGRAPHIC_DATA], 33/220/0/7" at bounding box center [164, 327] width 210 height 16
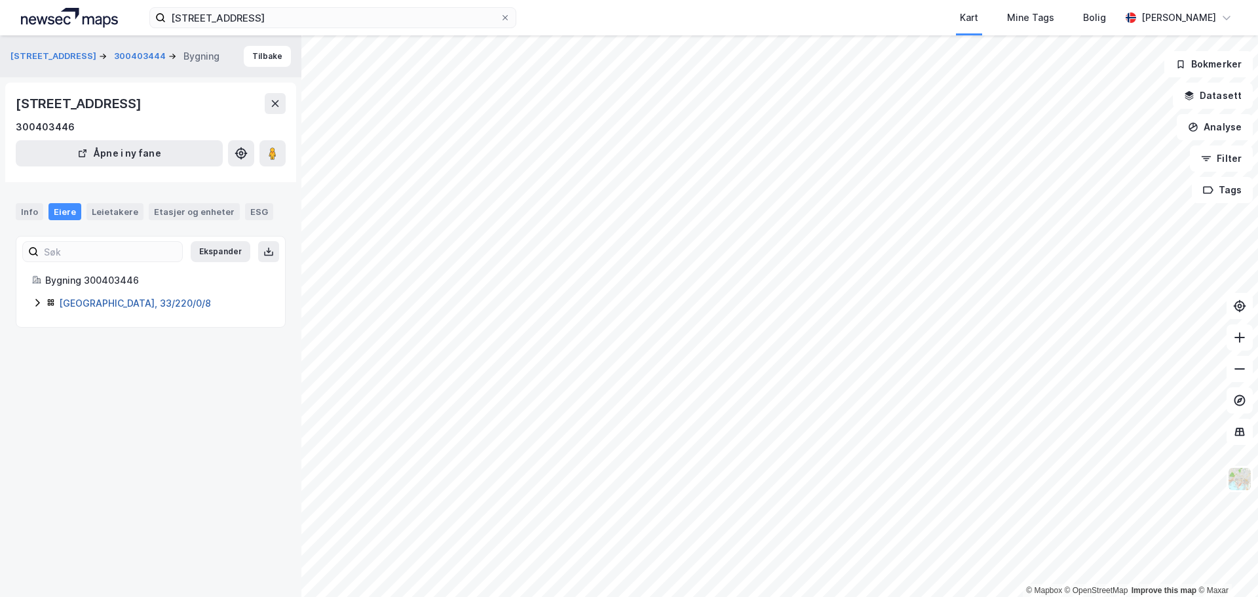
click at [79, 306] on link "[GEOGRAPHIC_DATA], 33/220/0/8" at bounding box center [135, 303] width 152 height 11
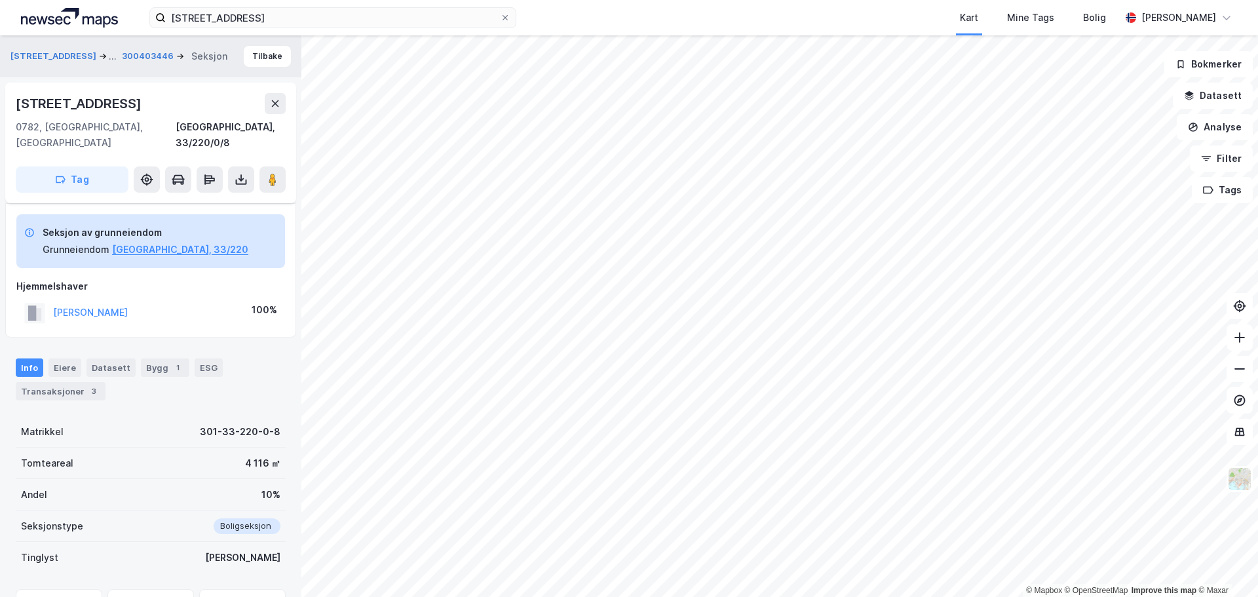
scroll to position [61, 0]
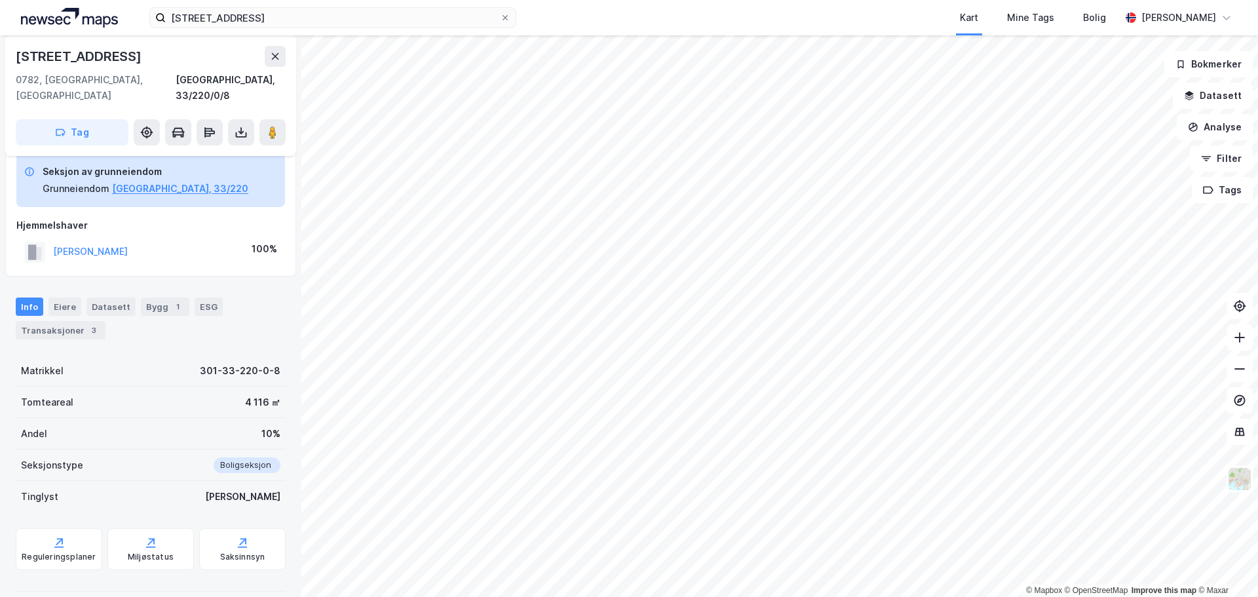
scroll to position [61, 0]
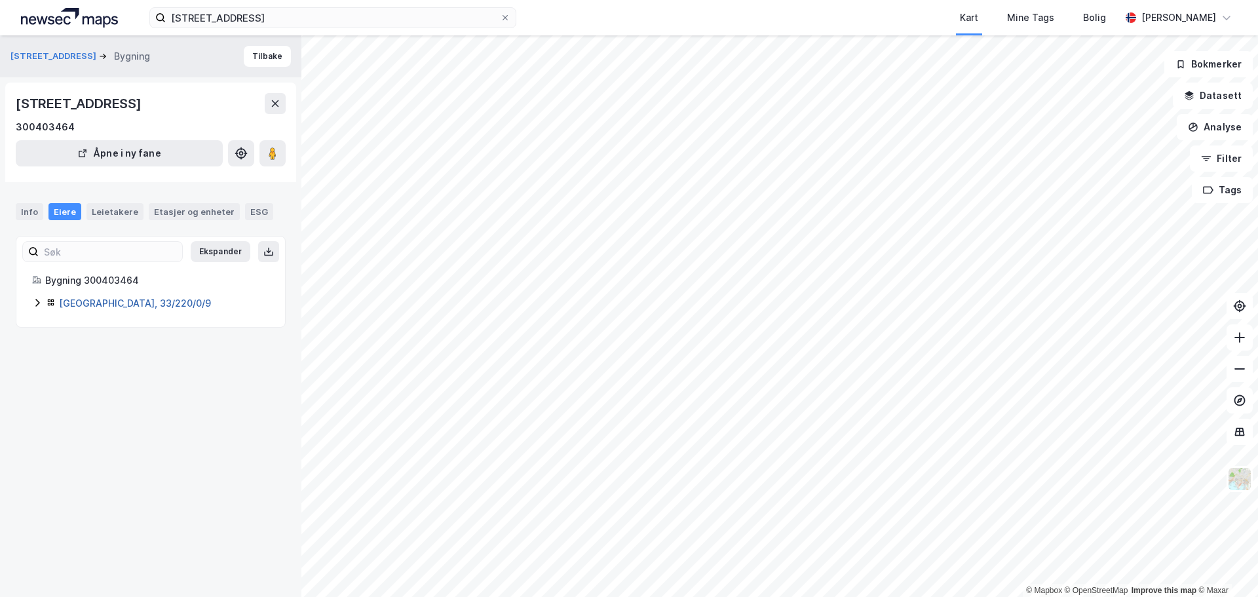
click at [125, 301] on link "[GEOGRAPHIC_DATA], 33/220/0/9" at bounding box center [135, 303] width 152 height 11
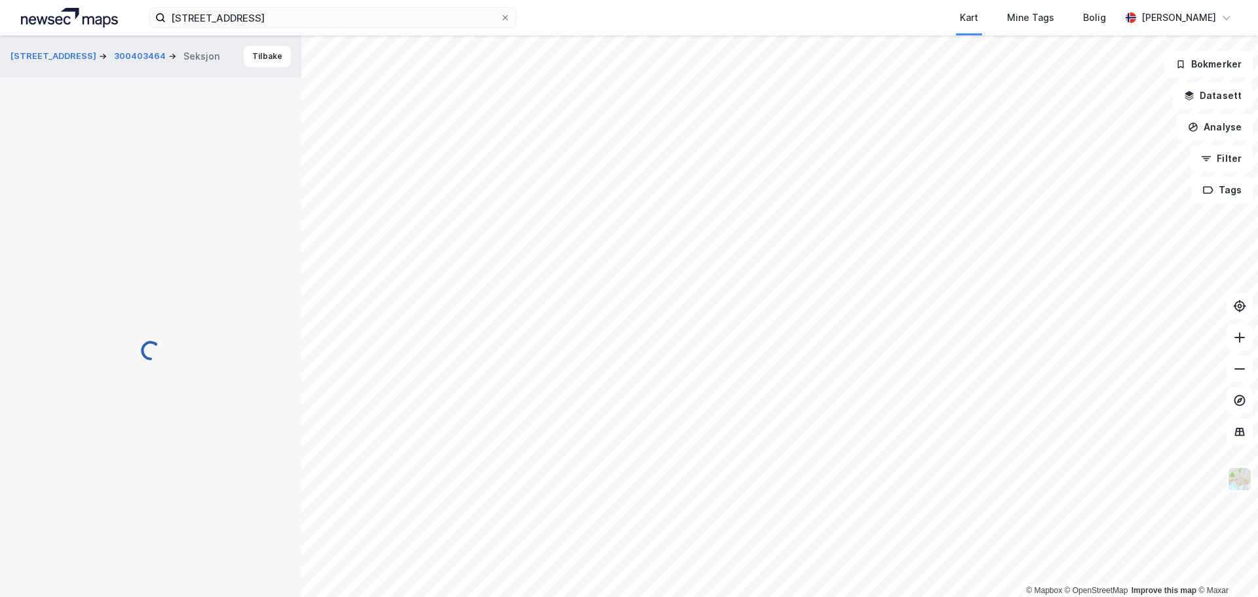
scroll to position [61, 0]
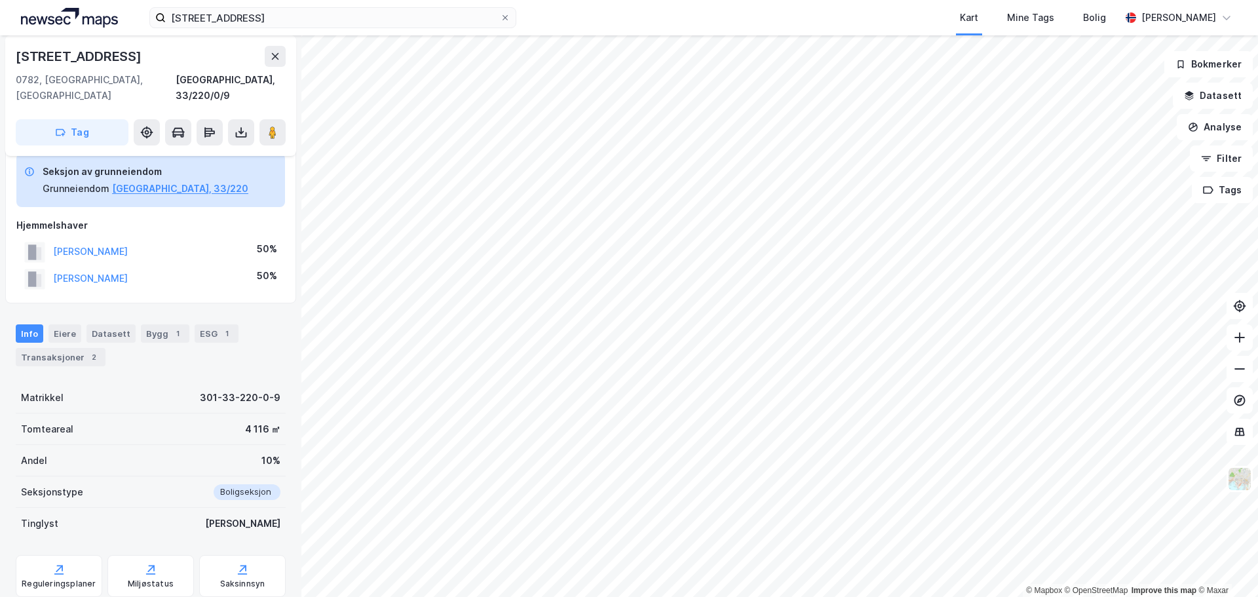
scroll to position [61, 0]
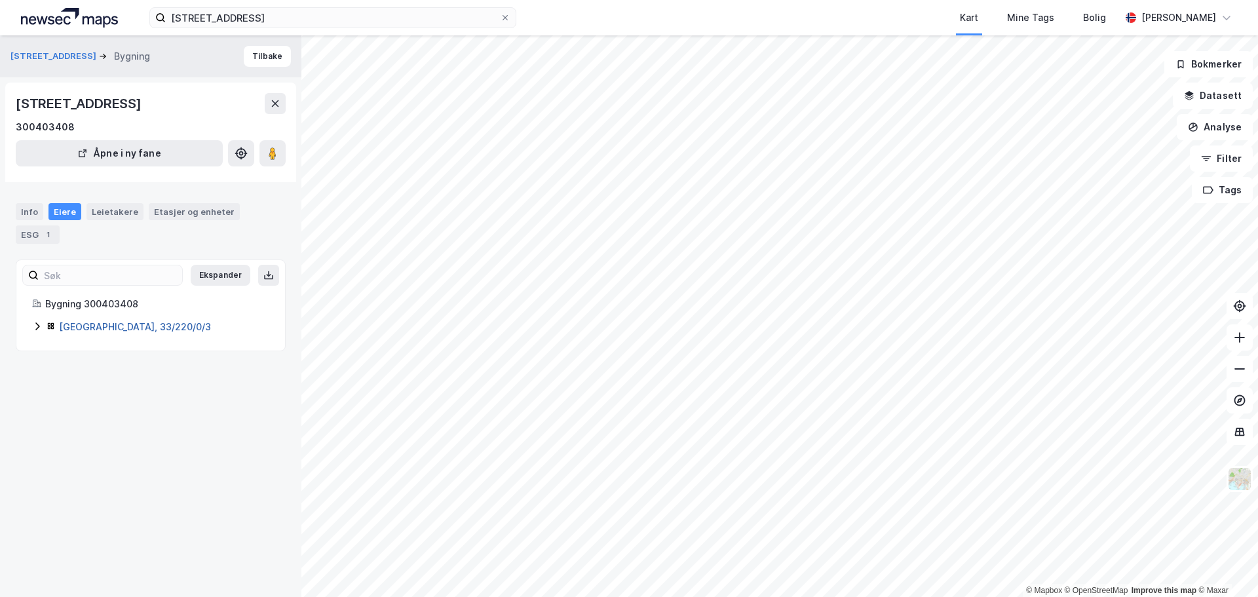
click at [62, 328] on link "[GEOGRAPHIC_DATA], 33/220/0/3" at bounding box center [135, 326] width 152 height 11
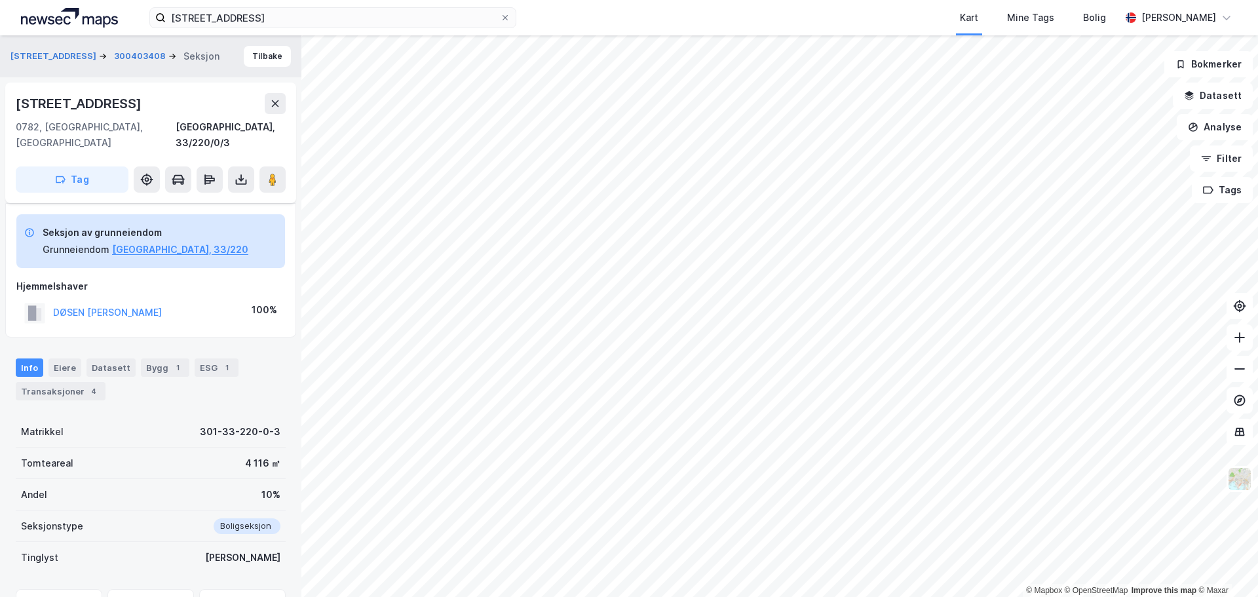
scroll to position [61, 0]
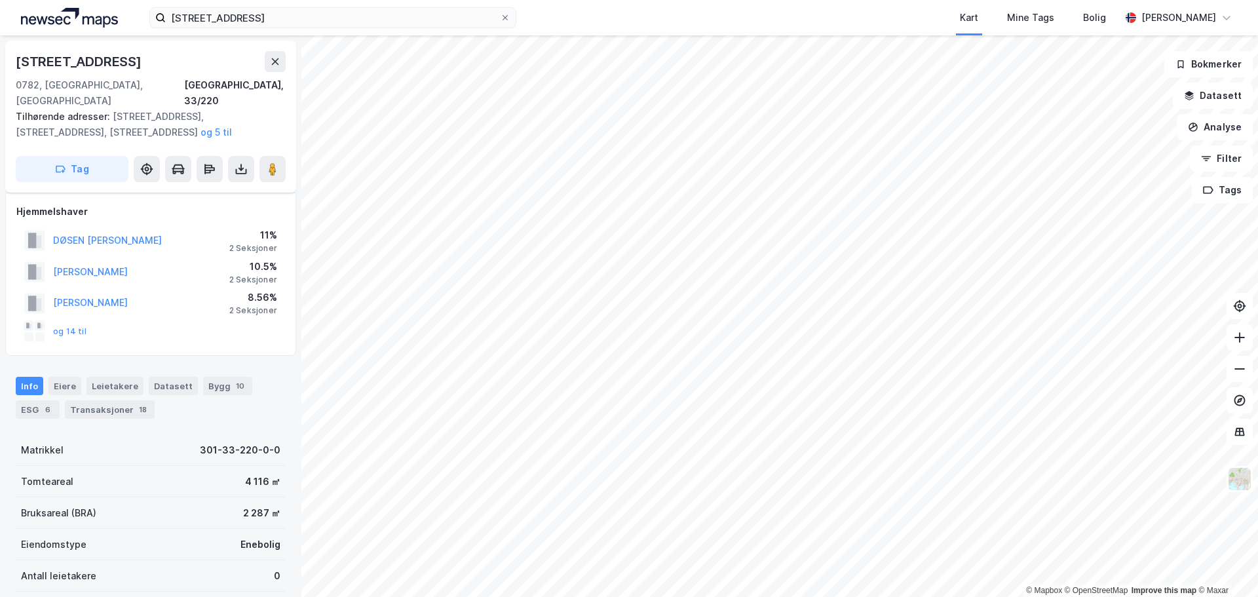
scroll to position [61, 0]
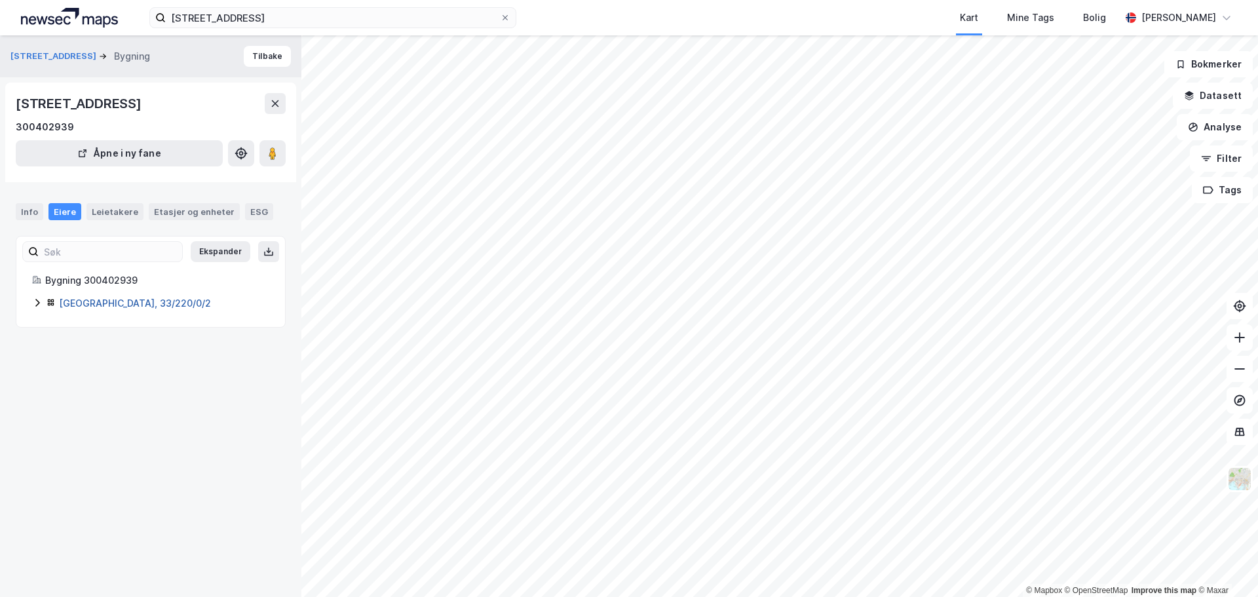
click at [107, 302] on link "[GEOGRAPHIC_DATA], 33/220/0/2" at bounding box center [135, 303] width 152 height 11
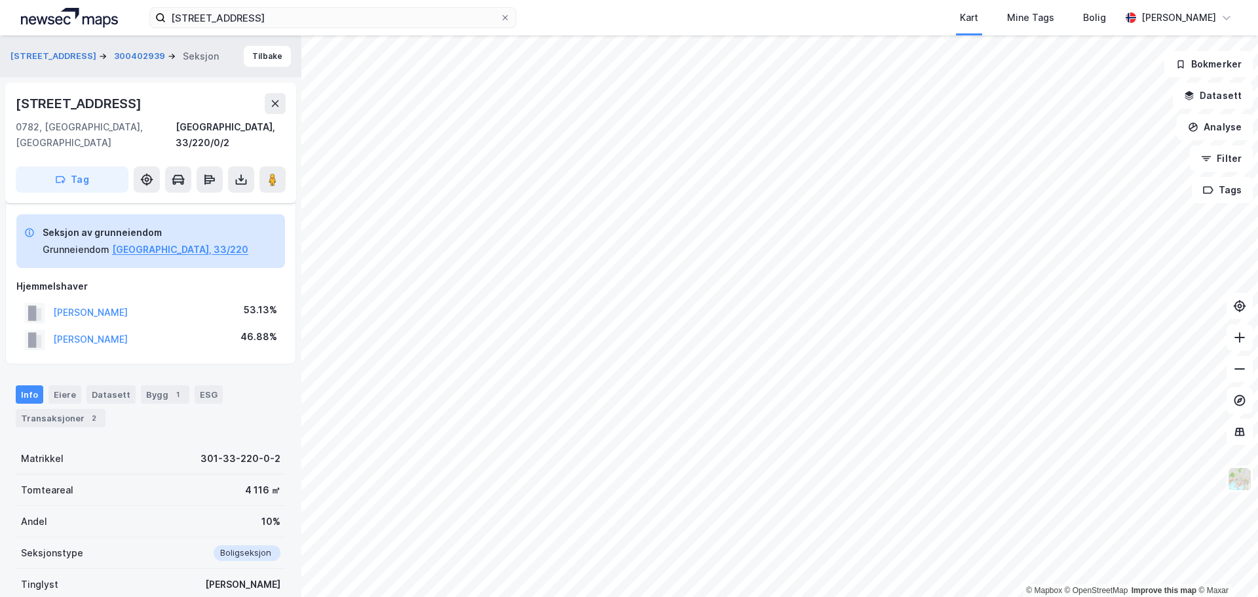
scroll to position [61, 0]
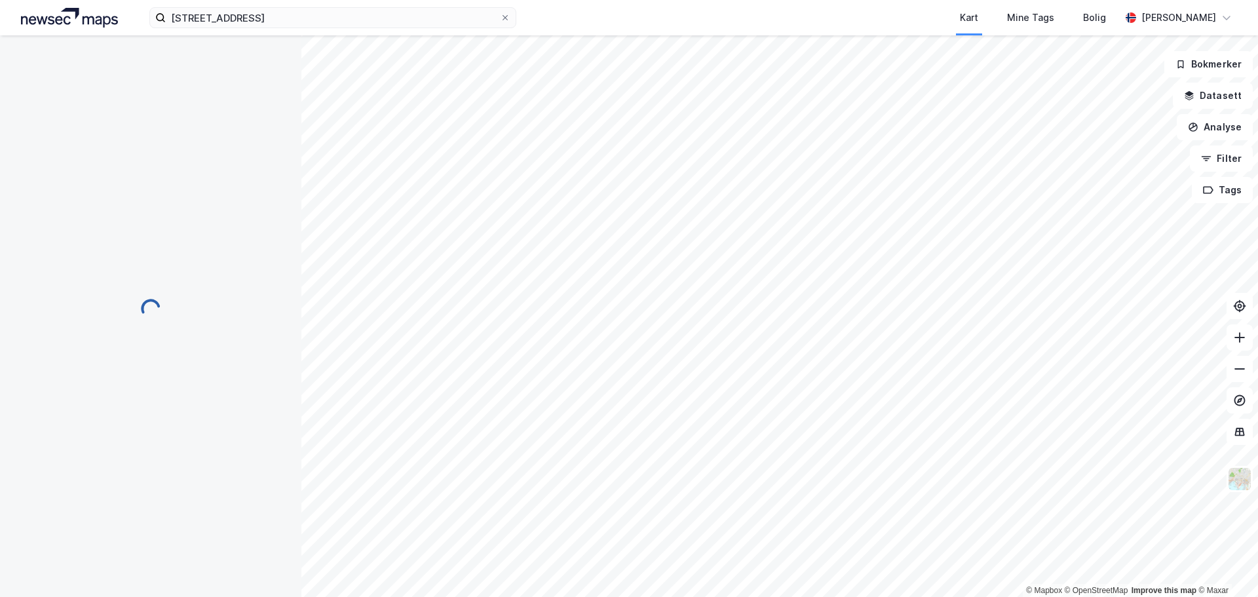
scroll to position [61, 0]
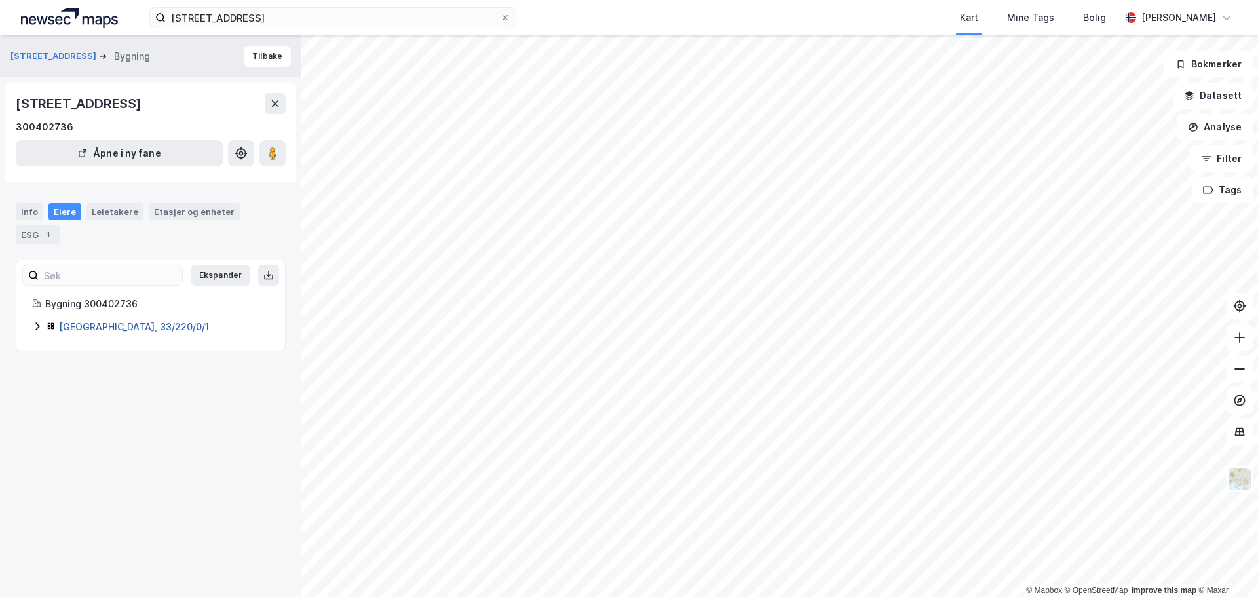
click at [112, 327] on link "[GEOGRAPHIC_DATA], 33/220/0/1" at bounding box center [134, 326] width 150 height 11
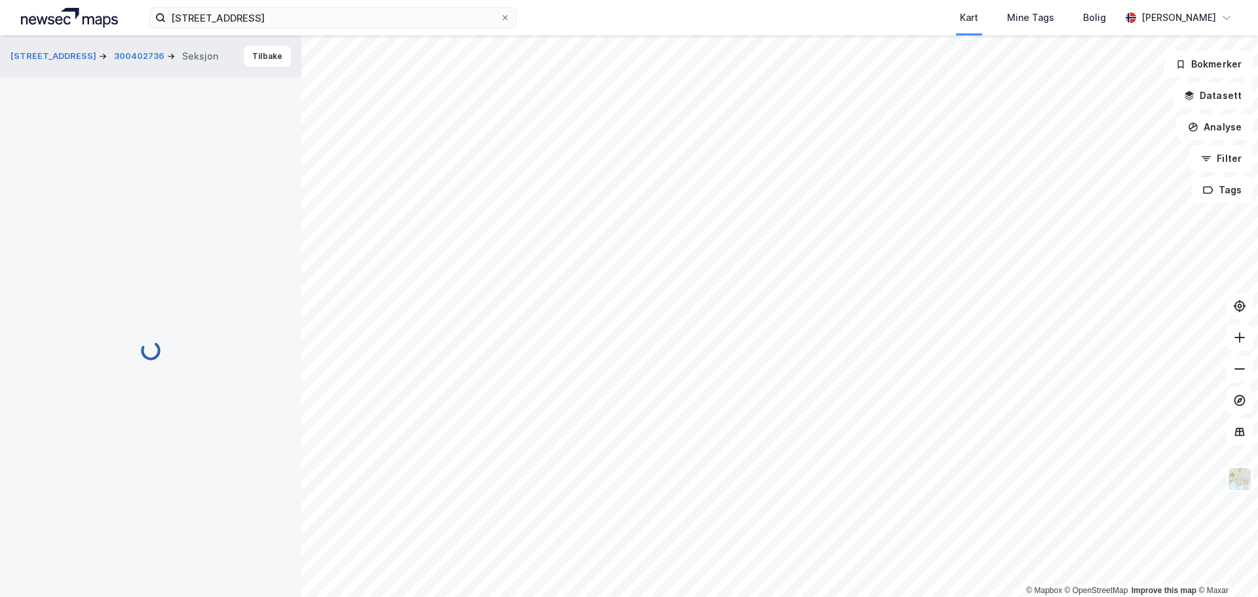
scroll to position [61, 0]
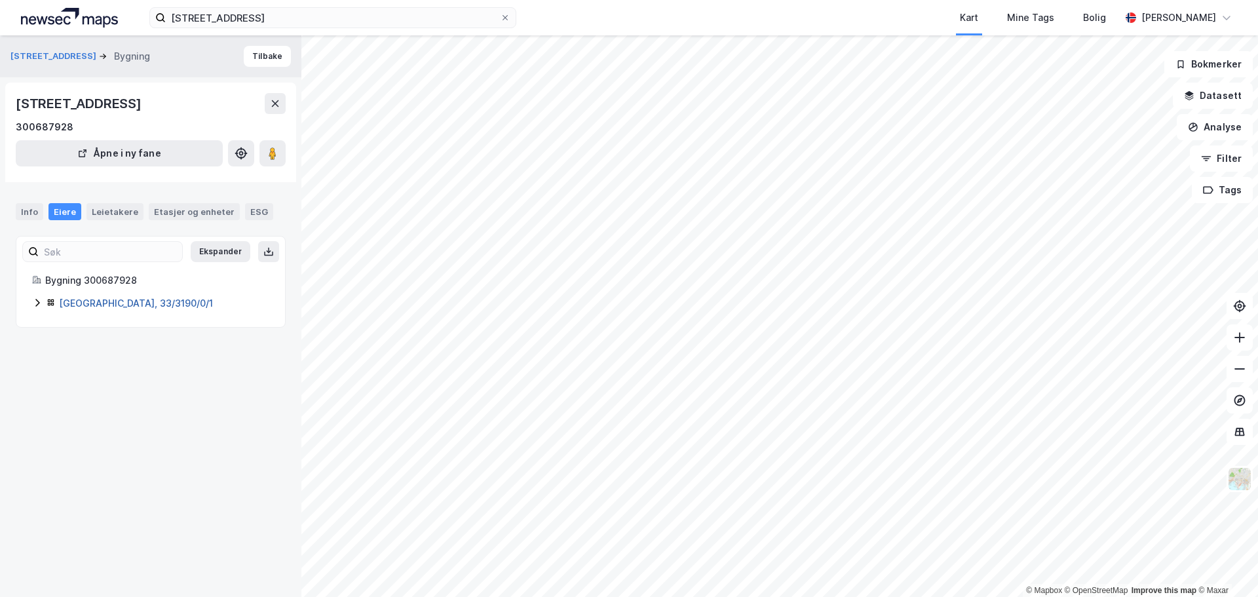
click at [125, 301] on link "[GEOGRAPHIC_DATA], 33/3190/0/1" at bounding box center [136, 303] width 154 height 11
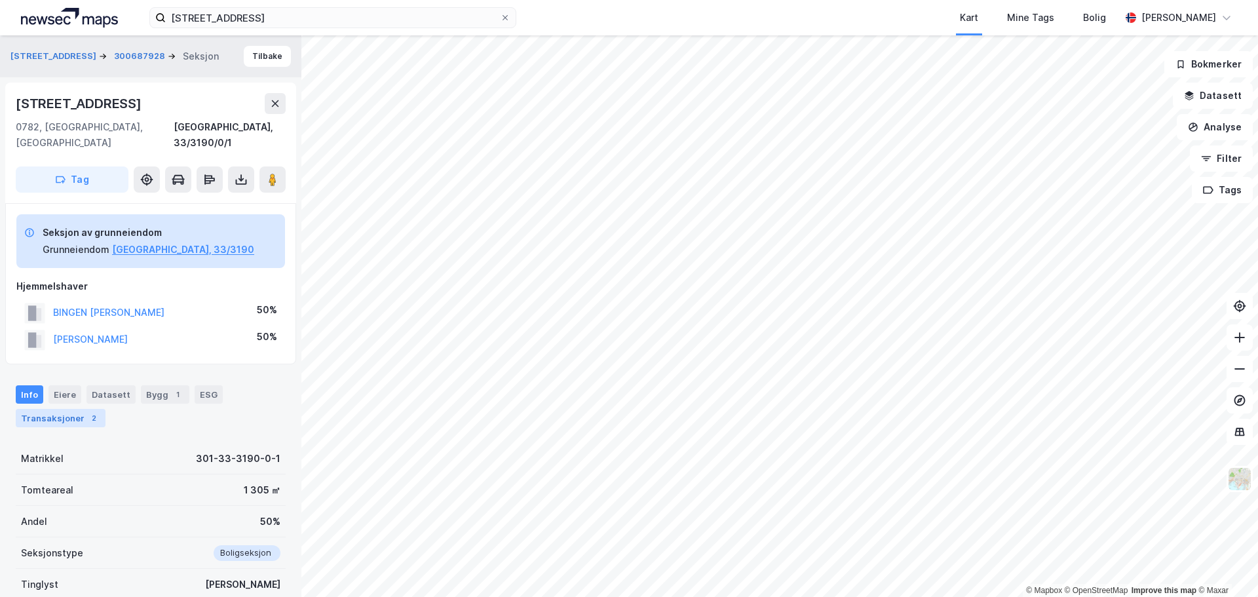
click at [64, 409] on div "Transaksjoner 2" at bounding box center [61, 418] width 90 height 18
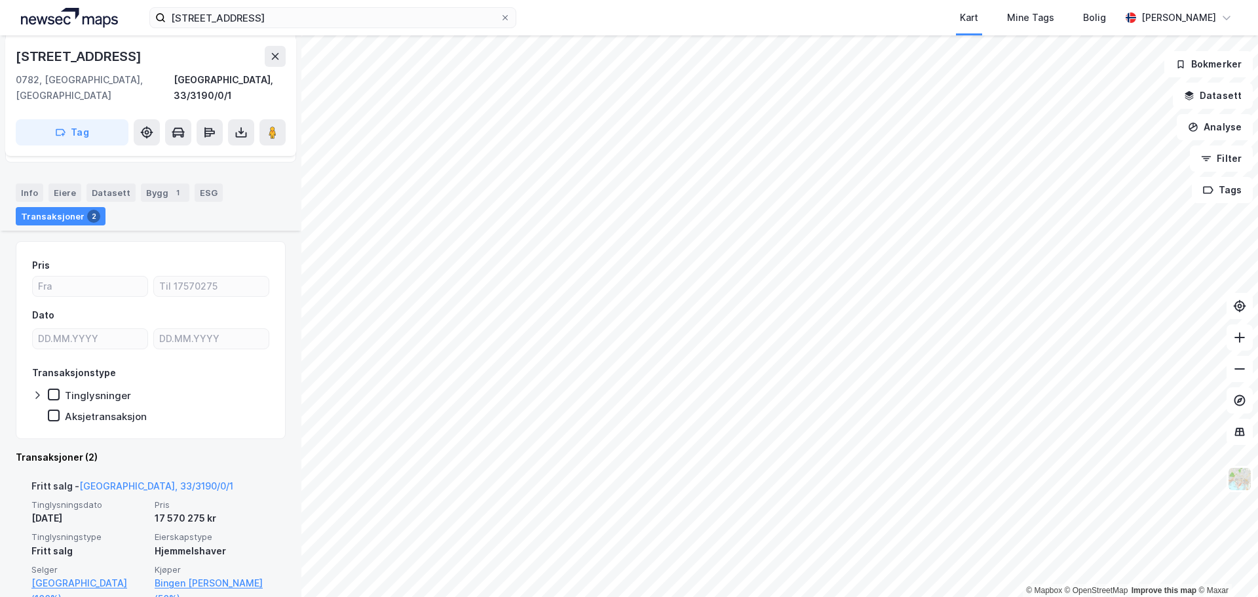
scroll to position [183, 0]
